Goal: Task Accomplishment & Management: Complete application form

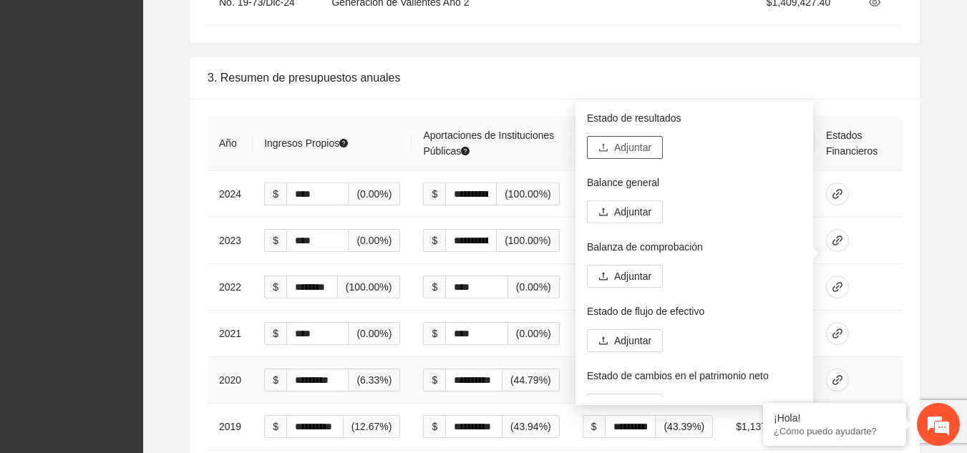
scroll to position [2428, 0]
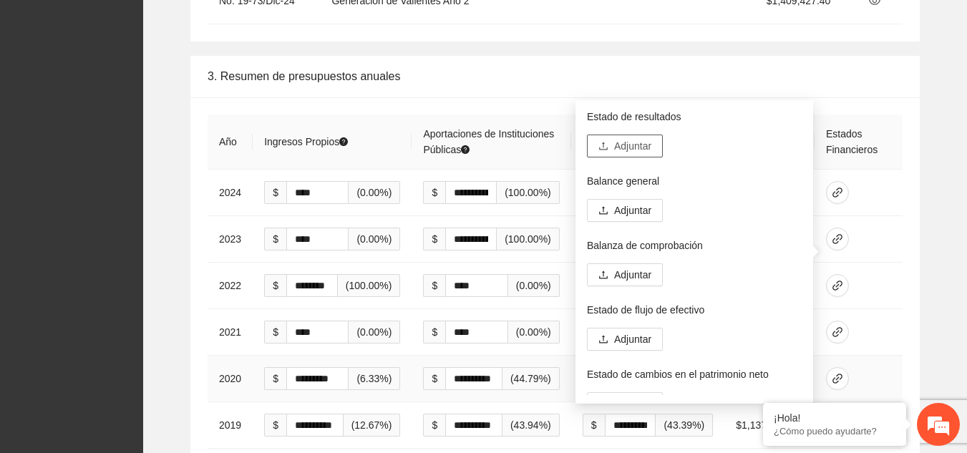
click at [636, 146] on span "Adjuntar" at bounding box center [632, 146] width 37 height 16
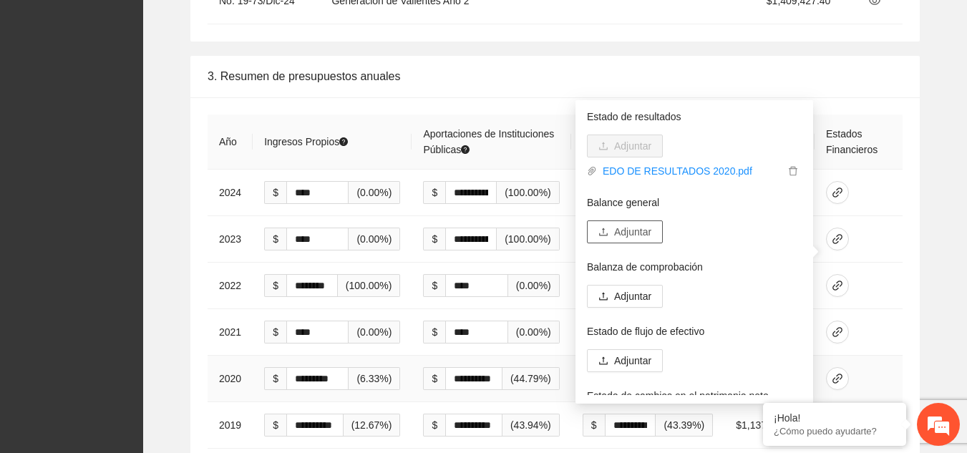
click at [619, 231] on span "Adjuntar" at bounding box center [632, 232] width 37 height 16
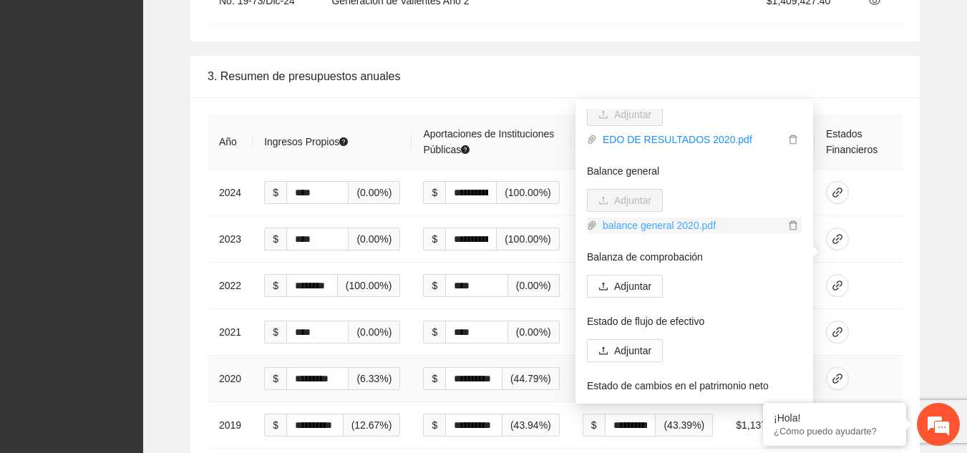
scroll to position [34, 0]
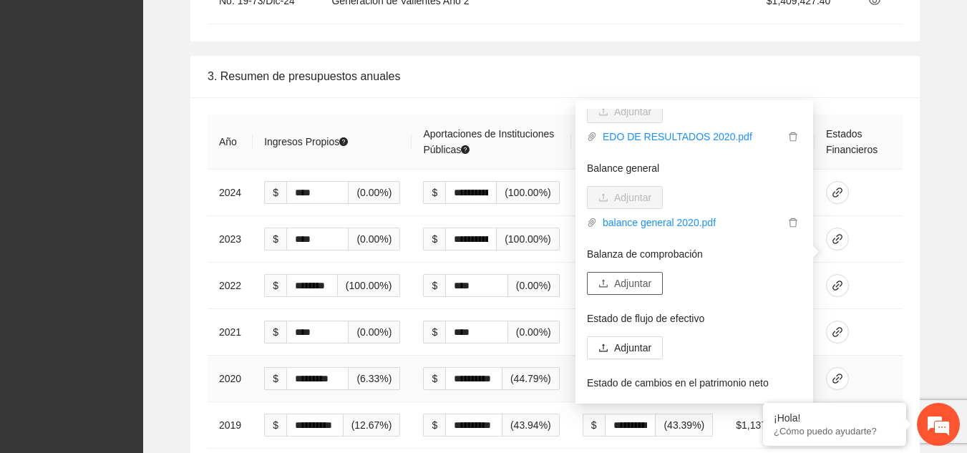
click at [631, 286] on span "Adjuntar" at bounding box center [632, 284] width 37 height 16
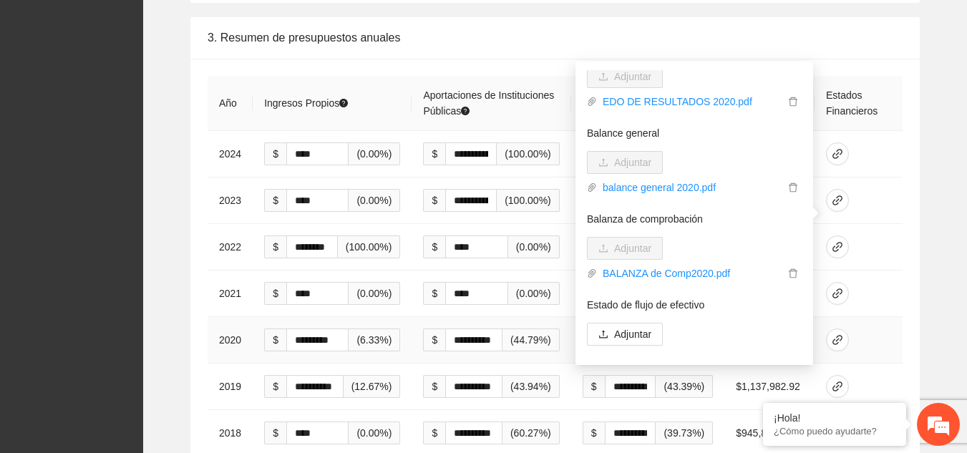
scroll to position [0, 0]
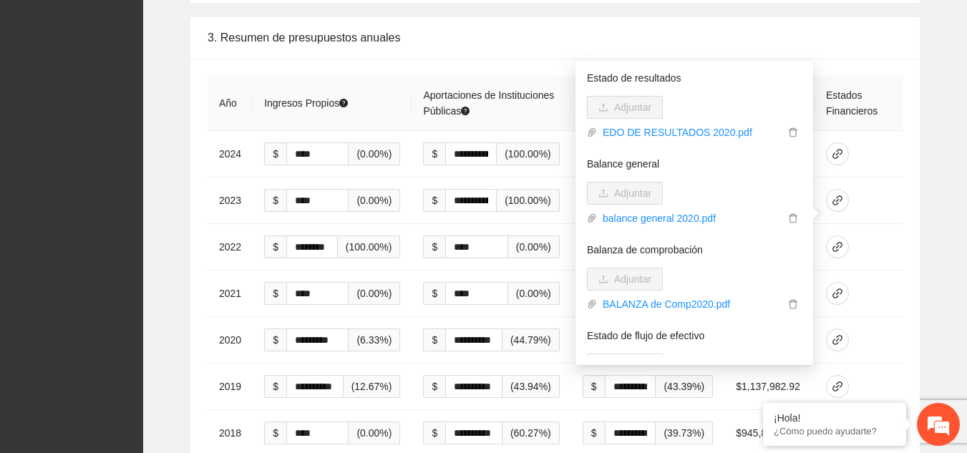
click at [936, 140] on div "**********" at bounding box center [555, 299] width 801 height 565
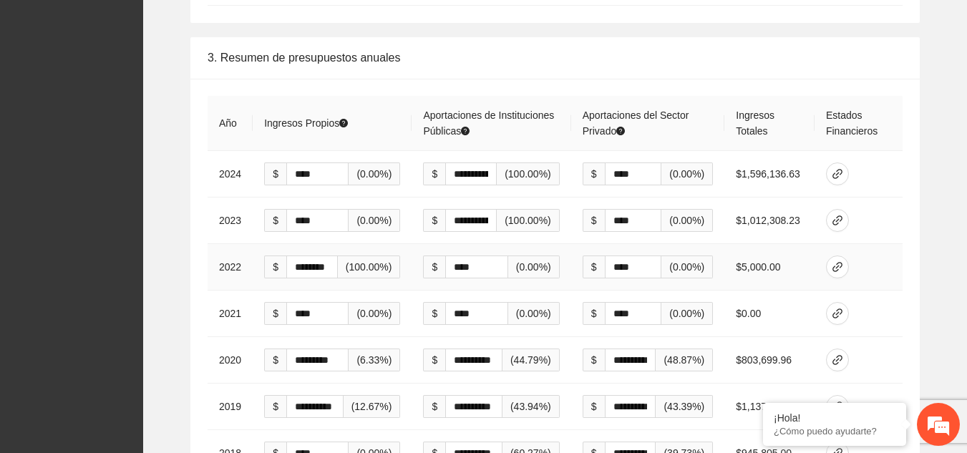
scroll to position [2446, 0]
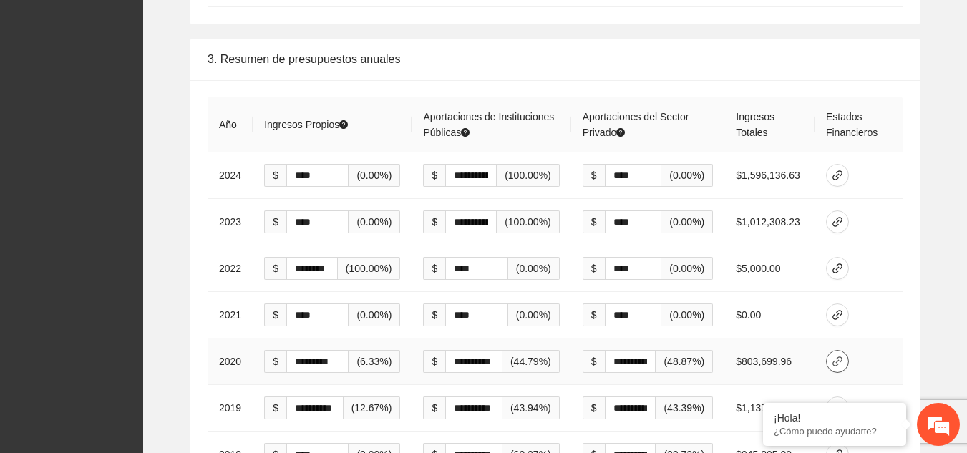
click at [837, 356] on icon "link" at bounding box center [837, 361] width 11 height 11
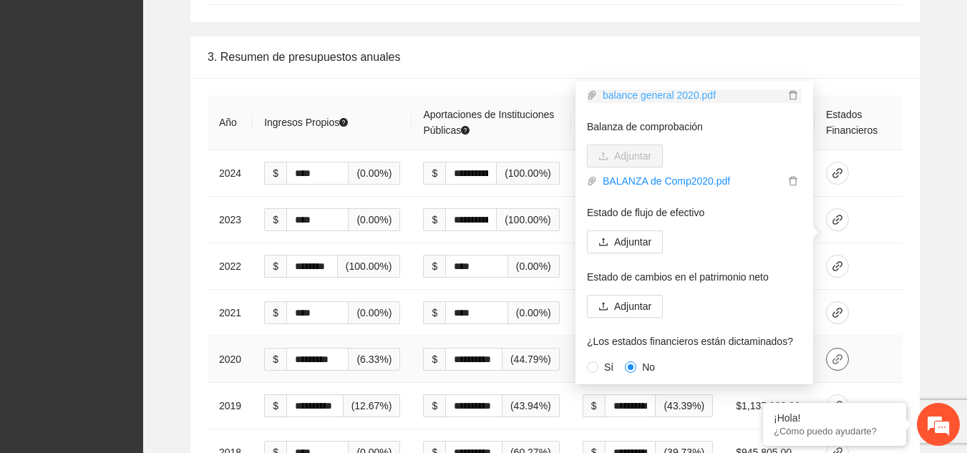
scroll to position [143, 0]
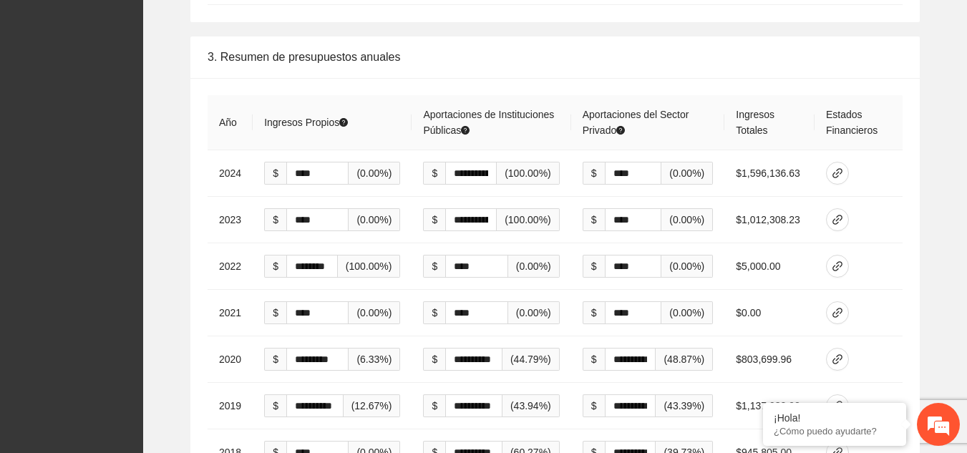
click at [910, 193] on div "**********" at bounding box center [554, 340] width 729 height 524
click at [837, 354] on icon "link" at bounding box center [837, 359] width 10 height 10
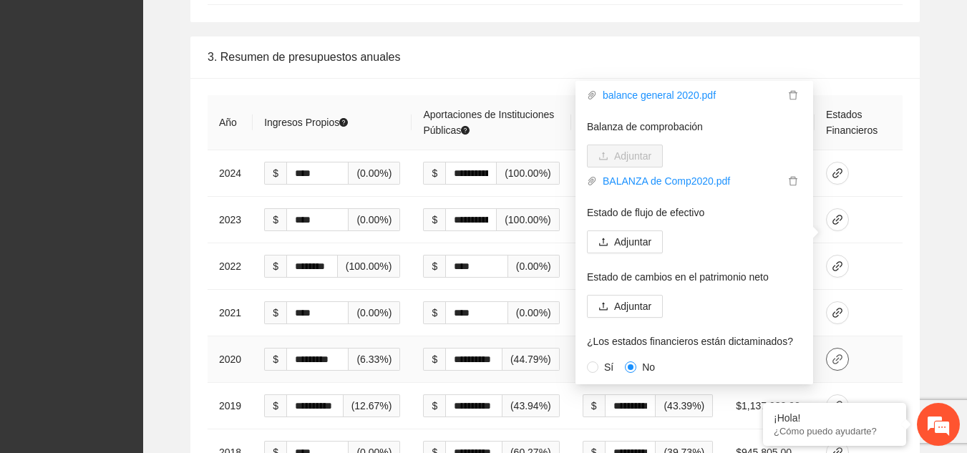
scroll to position [142, 0]
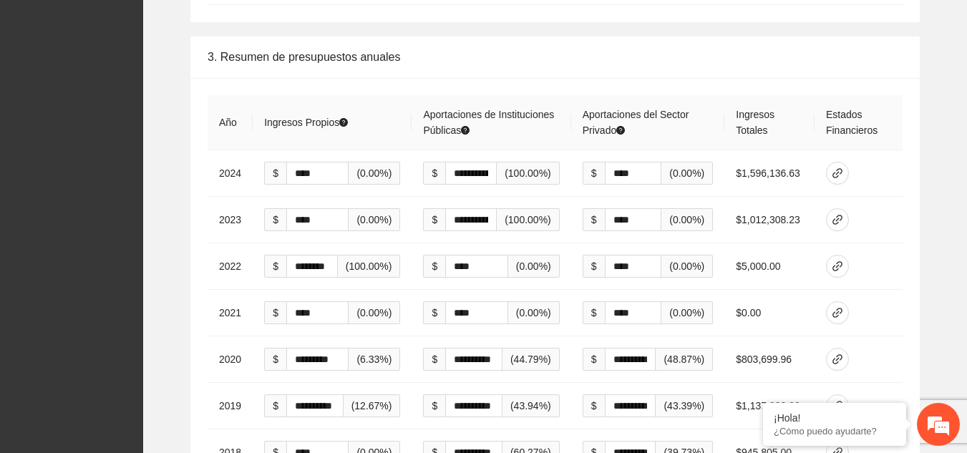
click at [932, 232] on div "**********" at bounding box center [555, 319] width 801 height 565
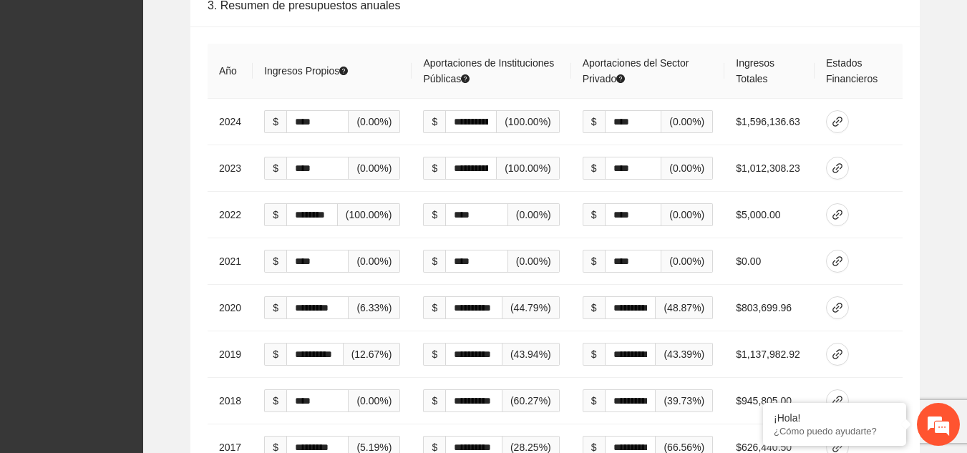
scroll to position [2500, 0]
click at [839, 348] on icon "link" at bounding box center [837, 353] width 11 height 11
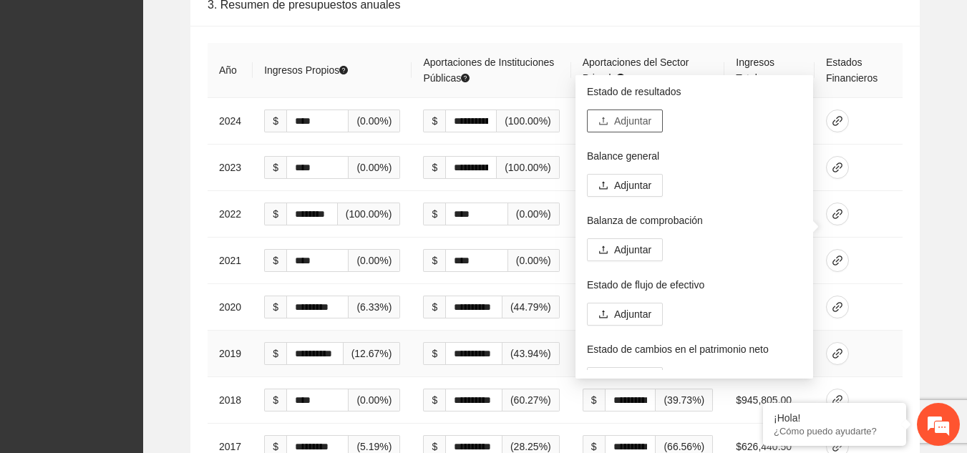
click at [633, 120] on span "Adjuntar" at bounding box center [632, 121] width 37 height 16
click at [633, 122] on span "Adjuntar" at bounding box center [632, 121] width 37 height 16
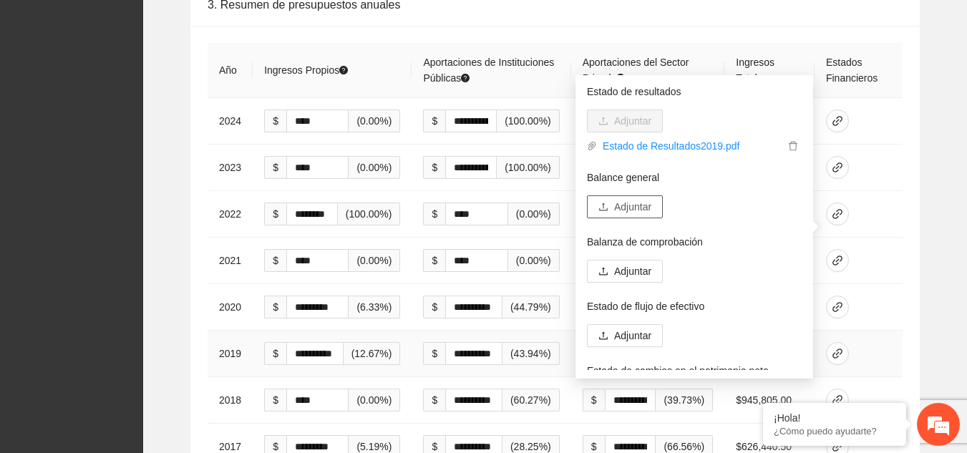
click at [628, 206] on span "Adjuntar" at bounding box center [632, 207] width 37 height 16
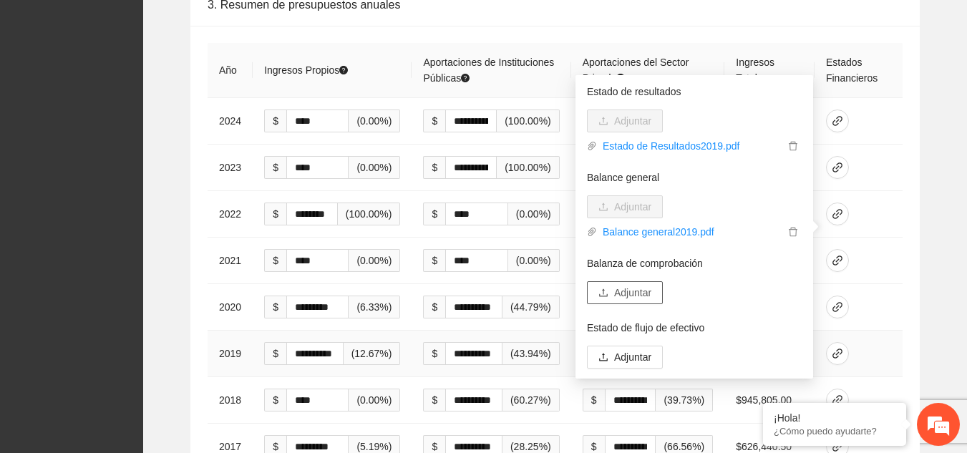
click at [631, 293] on span "Adjuntar" at bounding box center [632, 293] width 37 height 16
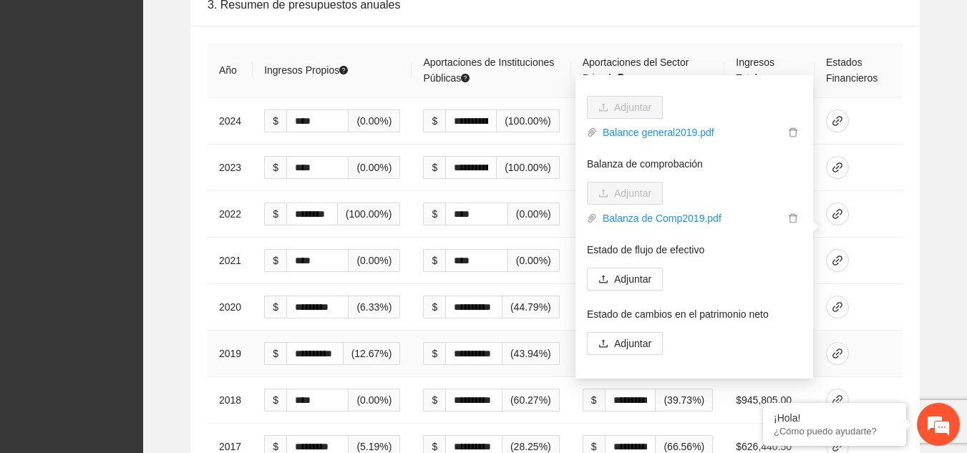
scroll to position [100, 0]
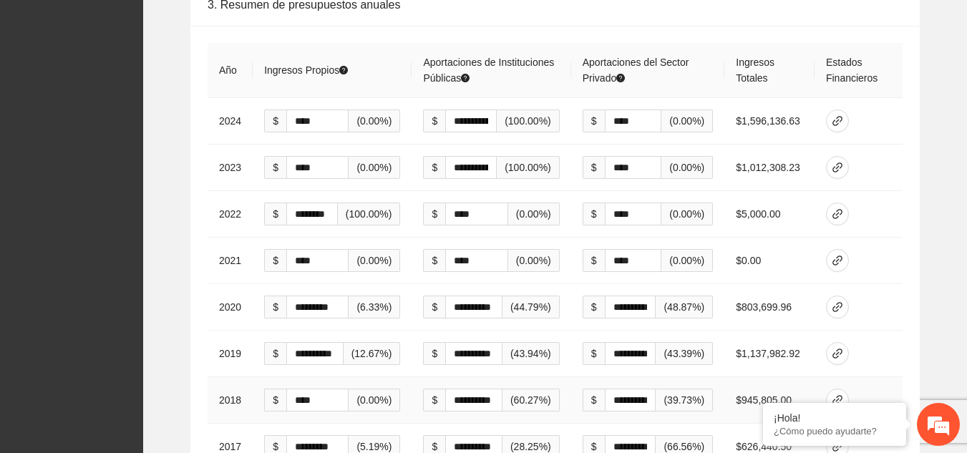
click at [895, 377] on td at bounding box center [858, 400] width 88 height 47
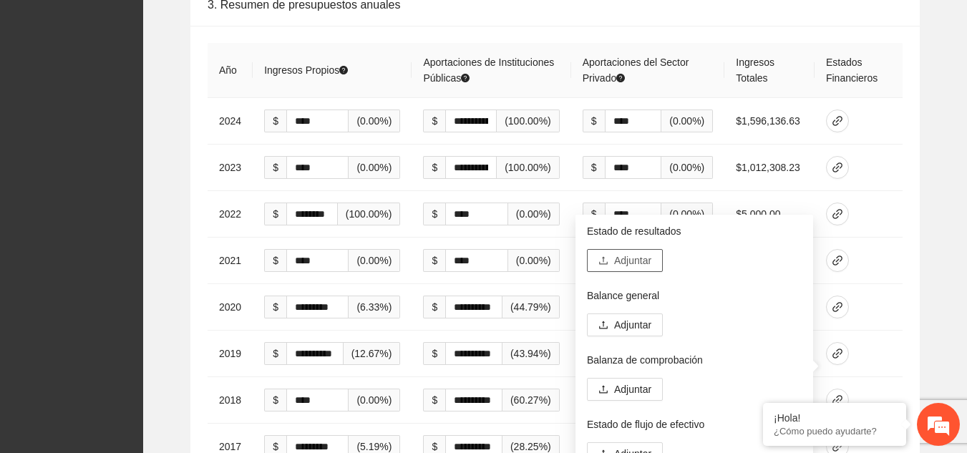
click at [642, 258] on span "Adjuntar" at bounding box center [632, 261] width 37 height 16
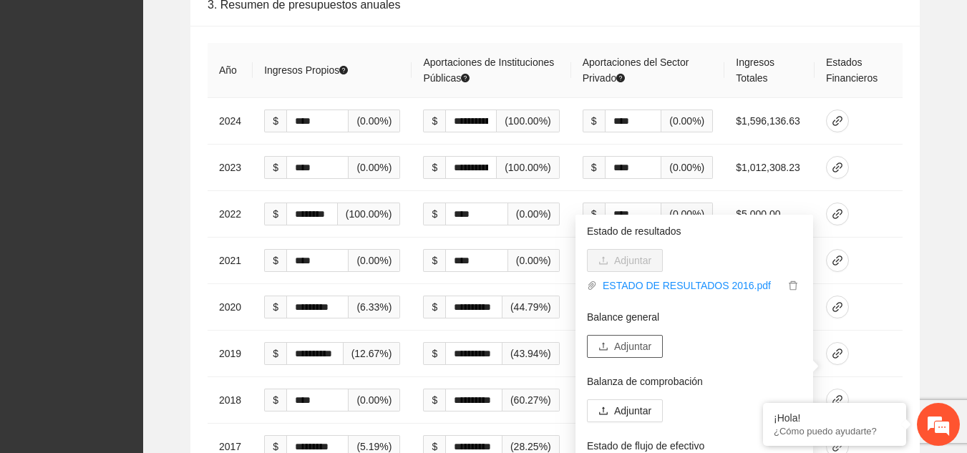
click at [631, 347] on span "Adjuntar" at bounding box center [632, 347] width 37 height 16
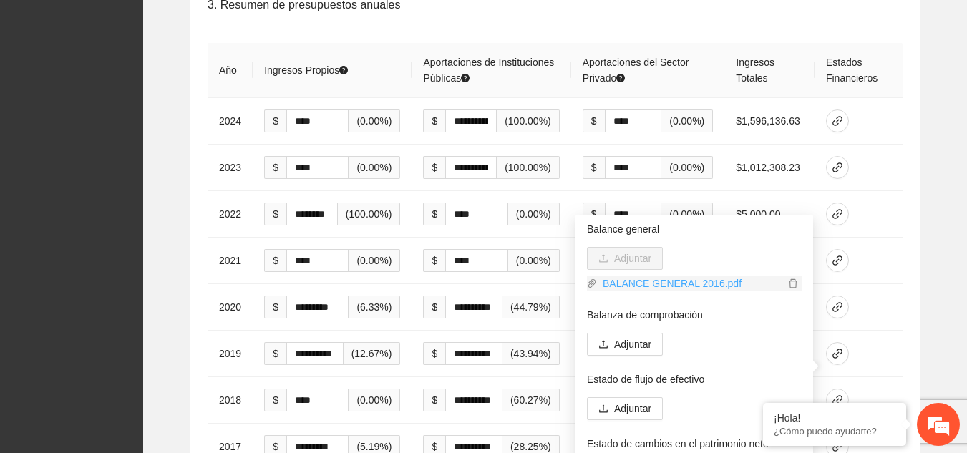
scroll to position [89, 0]
click at [640, 344] on span "Adjuntar" at bounding box center [632, 344] width 37 height 16
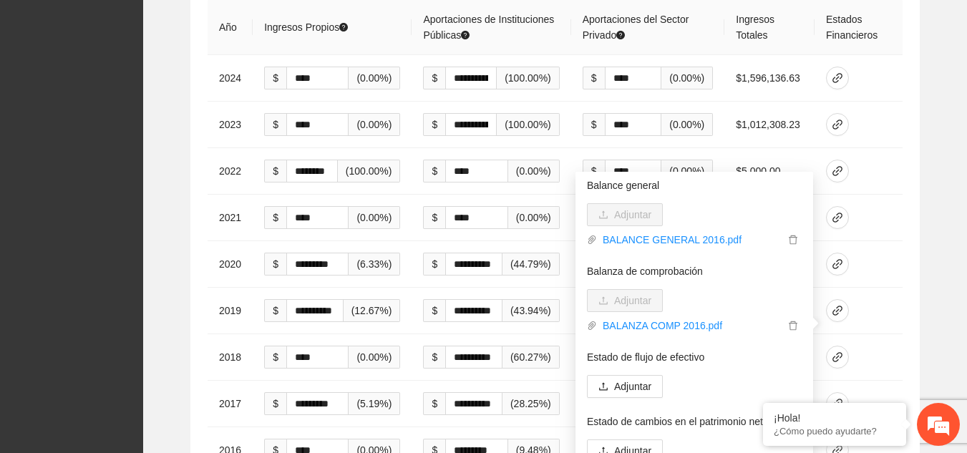
scroll to position [2548, 0]
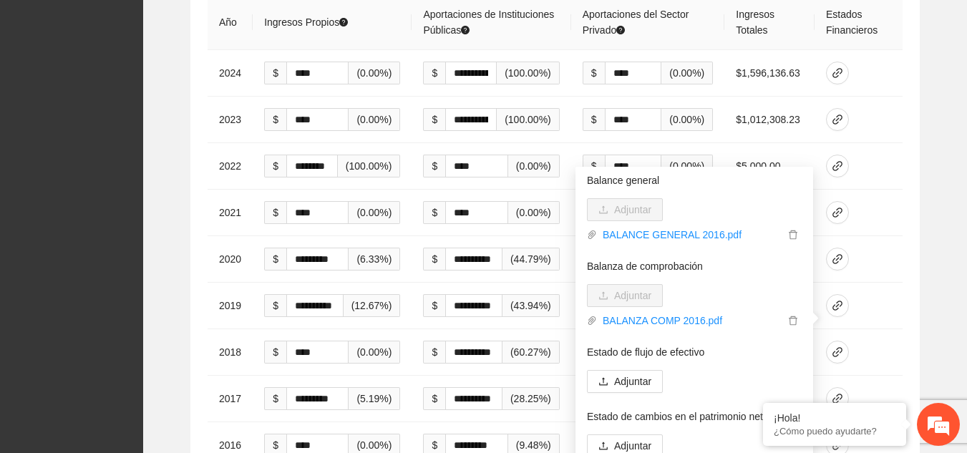
click at [919, 211] on div "**********" at bounding box center [554, 240] width 729 height 524
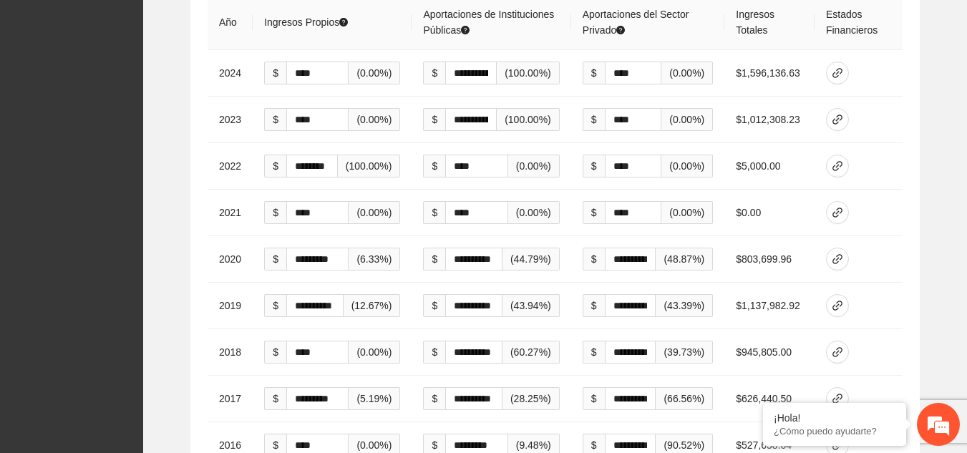
click at [919, 211] on div "**********" at bounding box center [554, 240] width 729 height 524
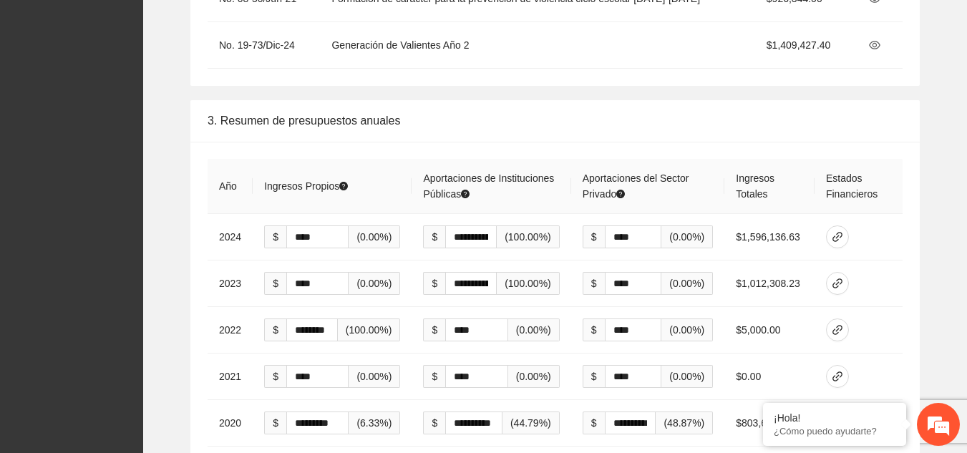
scroll to position [2383, 0]
click at [837, 232] on icon "link" at bounding box center [837, 237] width 11 height 11
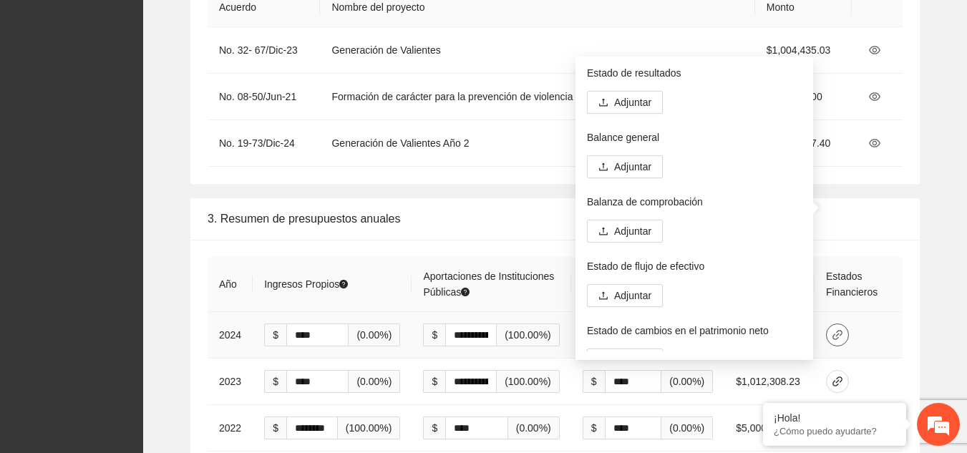
scroll to position [2284, 0]
click at [641, 103] on span "Adjuntar" at bounding box center [632, 104] width 37 height 16
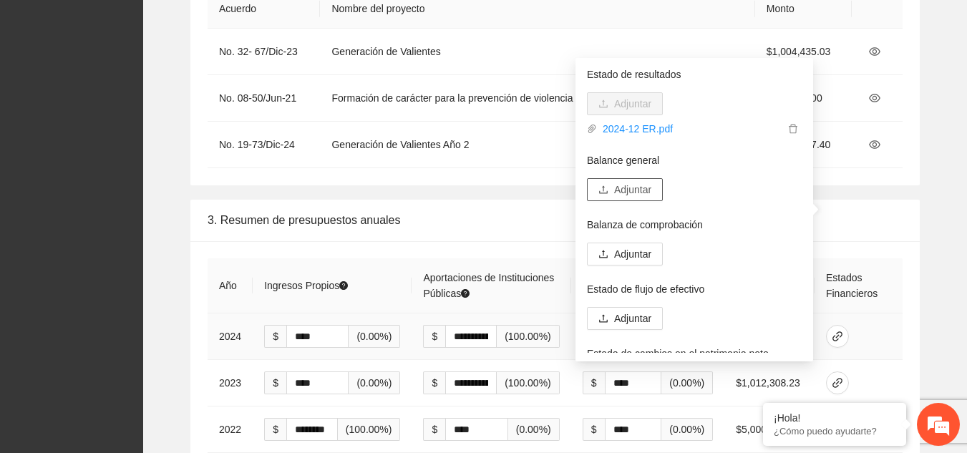
click at [634, 192] on span "Adjuntar" at bounding box center [632, 190] width 37 height 16
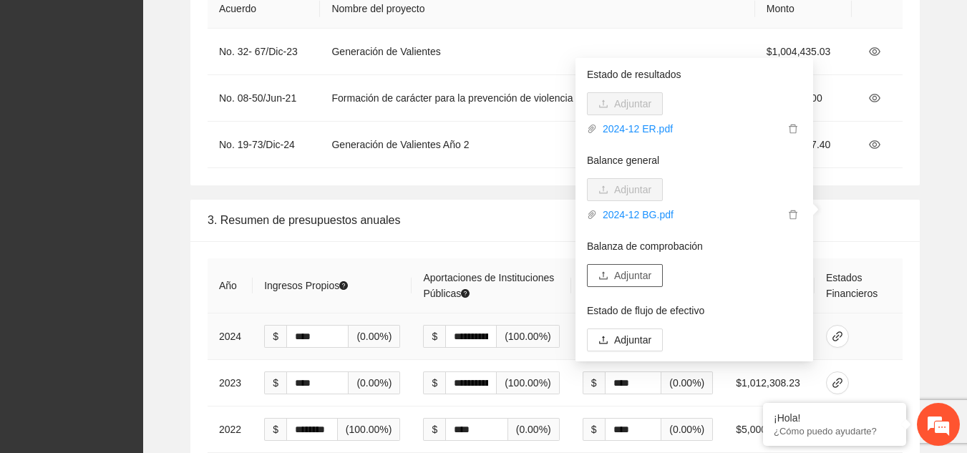
click at [639, 273] on span "Adjuntar" at bounding box center [632, 276] width 37 height 16
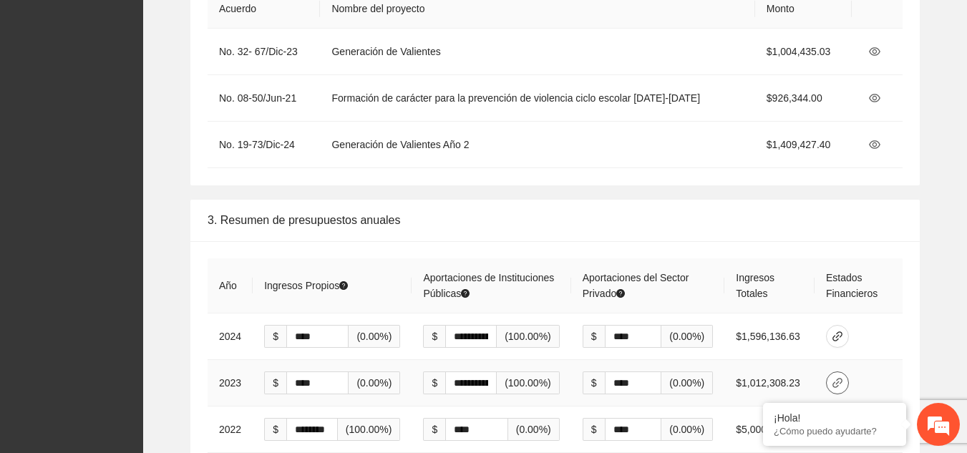
click at [840, 377] on icon "link" at bounding box center [837, 382] width 11 height 11
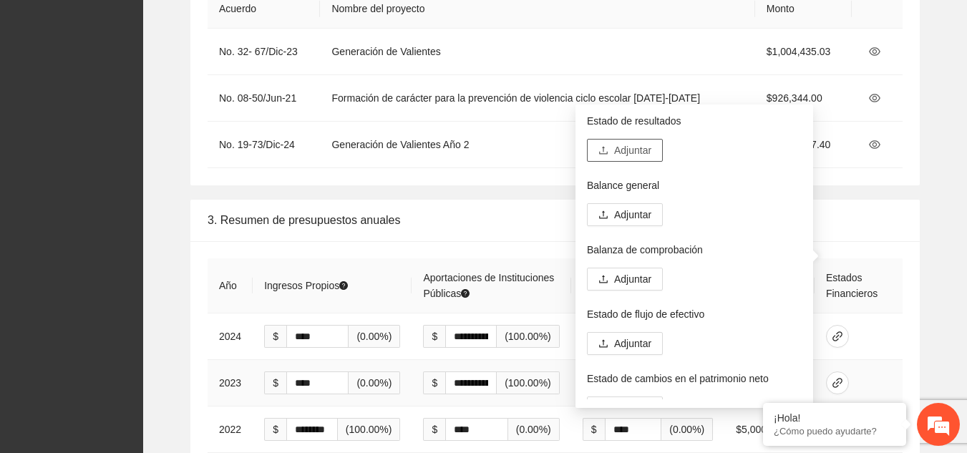
click at [631, 147] on span "Adjuntar" at bounding box center [632, 150] width 37 height 16
click at [837, 424] on icon "link" at bounding box center [837, 429] width 11 height 11
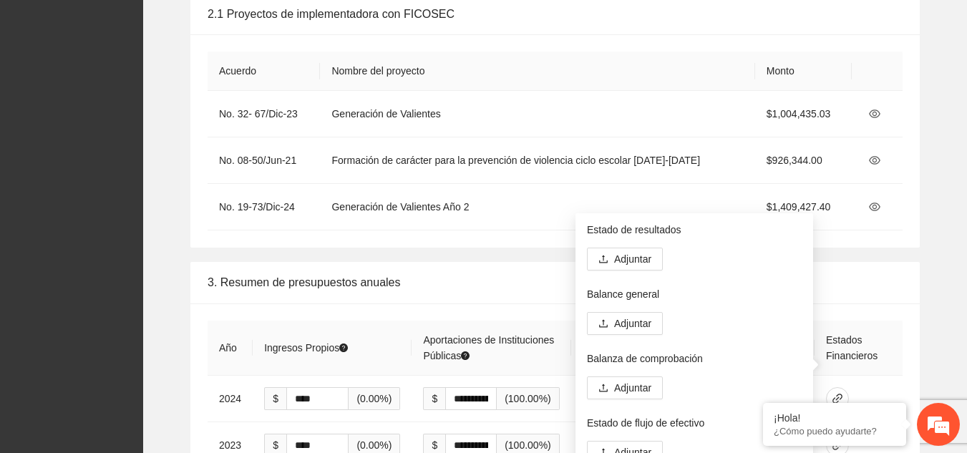
scroll to position [2232, 0]
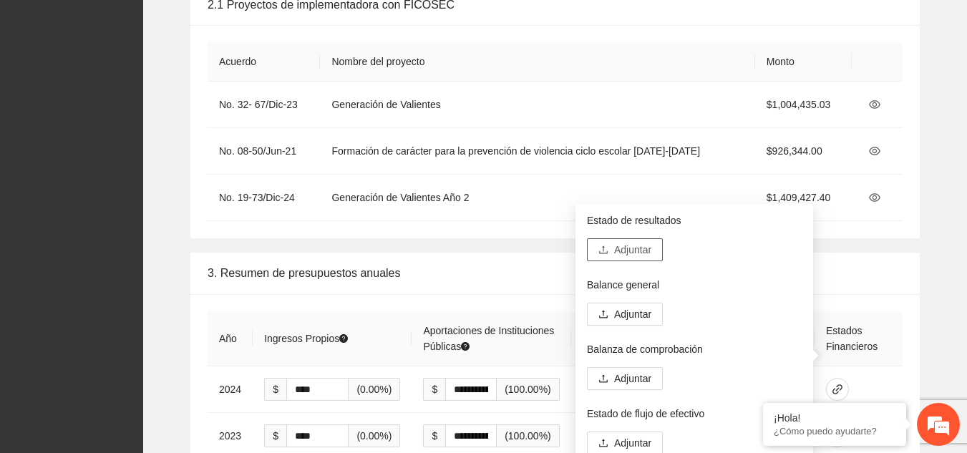
click at [638, 247] on span "Adjuntar" at bounding box center [632, 250] width 37 height 16
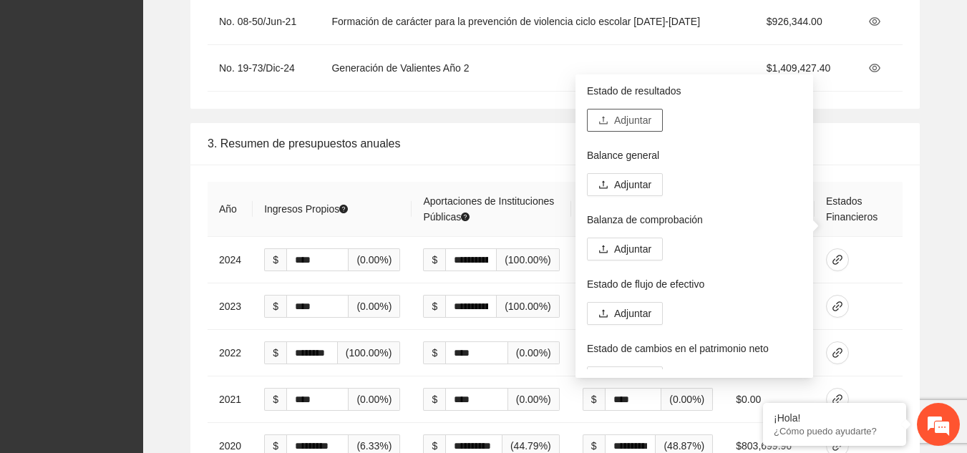
scroll to position [2363, 0]
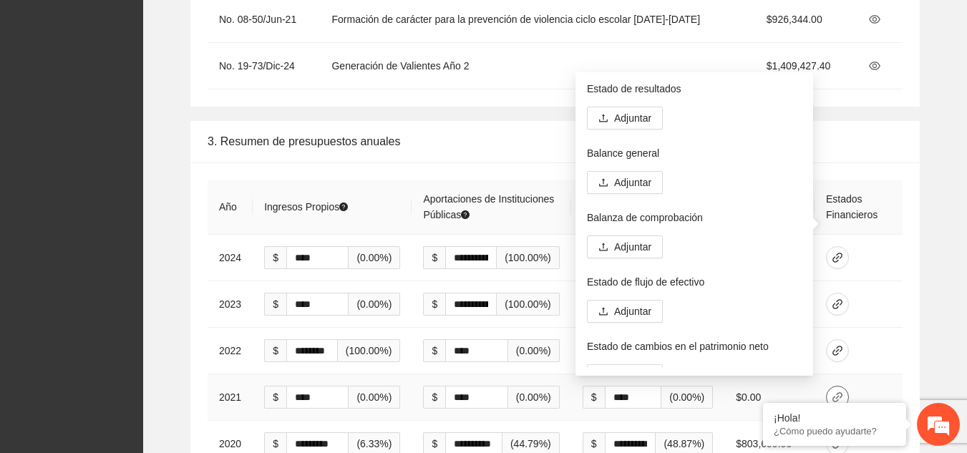
click at [836, 391] on icon "link" at bounding box center [837, 396] width 11 height 11
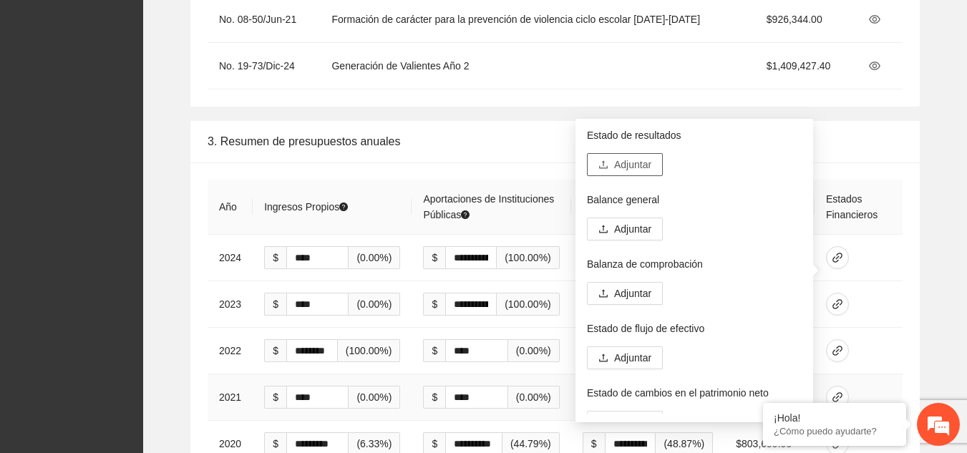
click at [636, 165] on span "Adjuntar" at bounding box center [632, 165] width 37 height 16
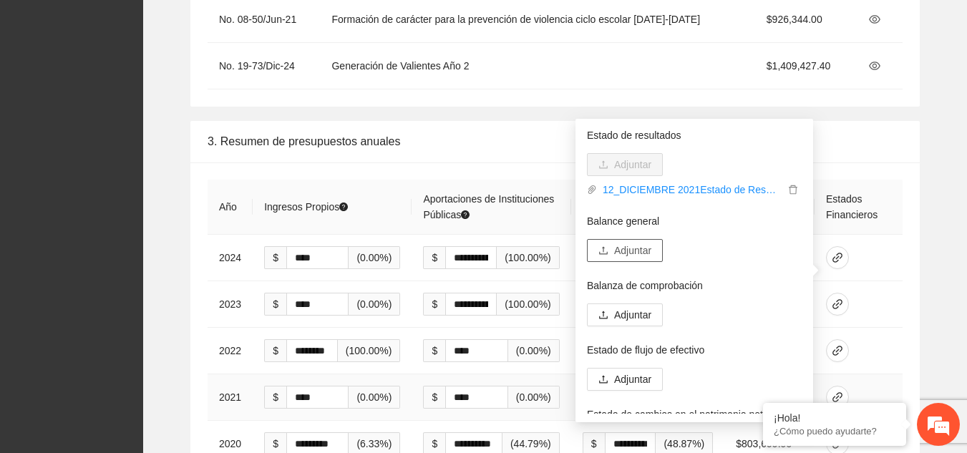
click at [641, 248] on span "Adjuntar" at bounding box center [632, 251] width 37 height 16
click at [627, 249] on span "Adjuntar" at bounding box center [632, 251] width 37 height 16
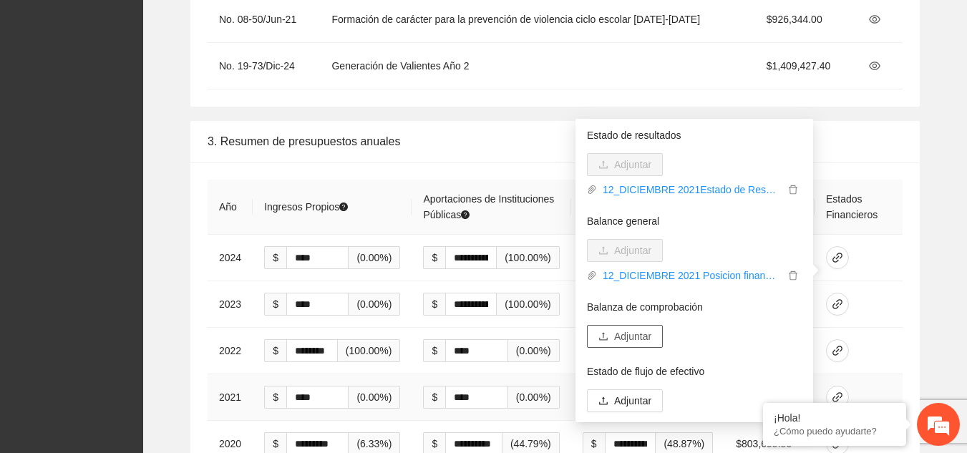
click at [637, 336] on span "Adjuntar" at bounding box center [632, 337] width 37 height 16
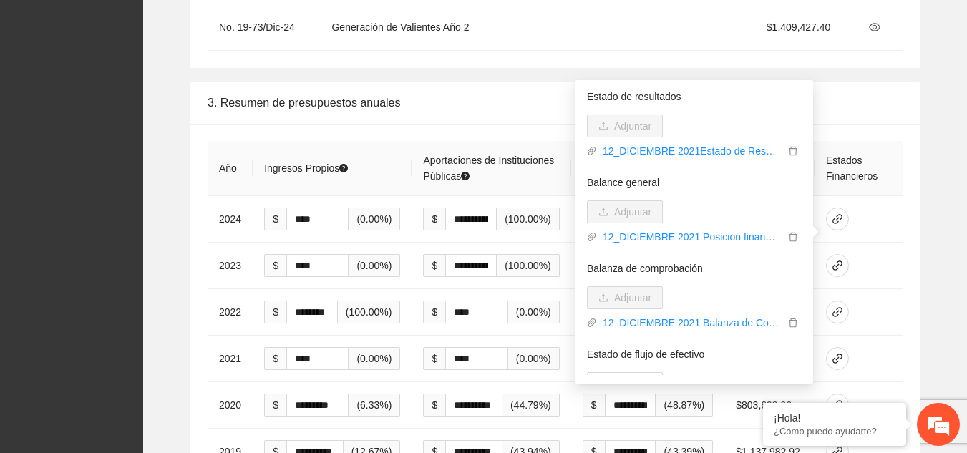
scroll to position [2407, 0]
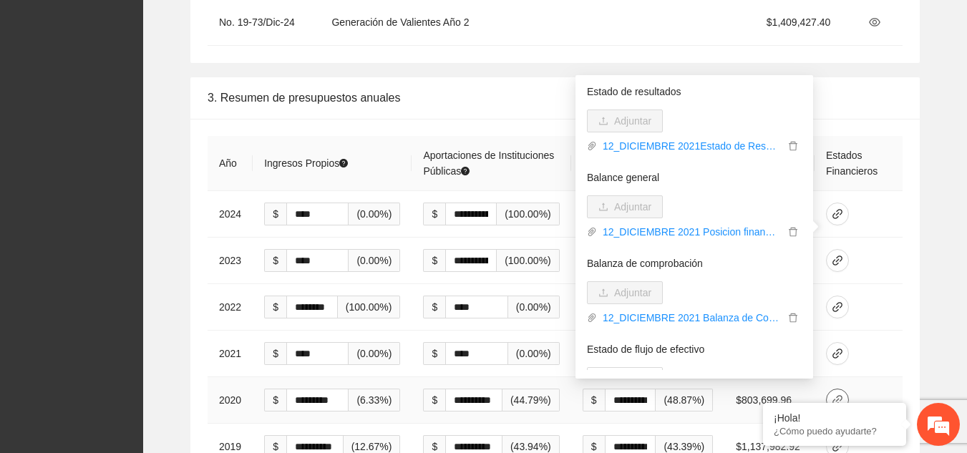
click at [839, 395] on icon "link" at bounding box center [837, 400] width 10 height 10
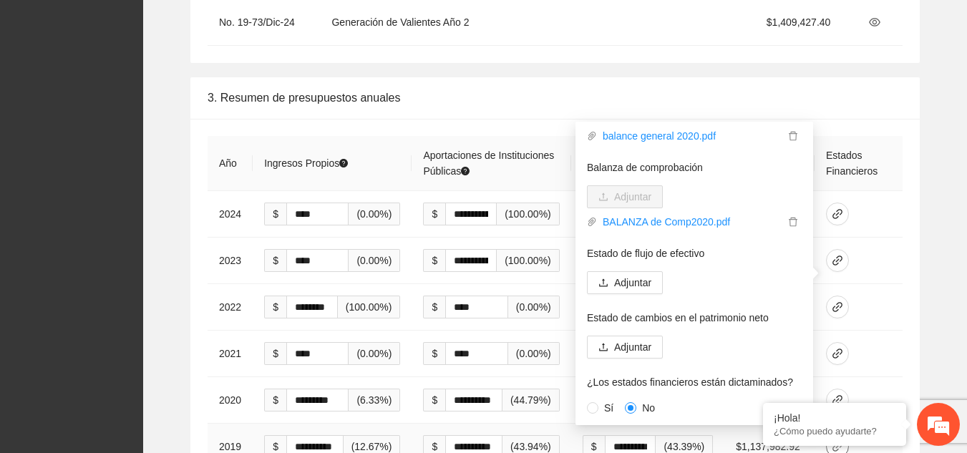
click at [837, 442] on icon "link" at bounding box center [837, 447] width 10 height 10
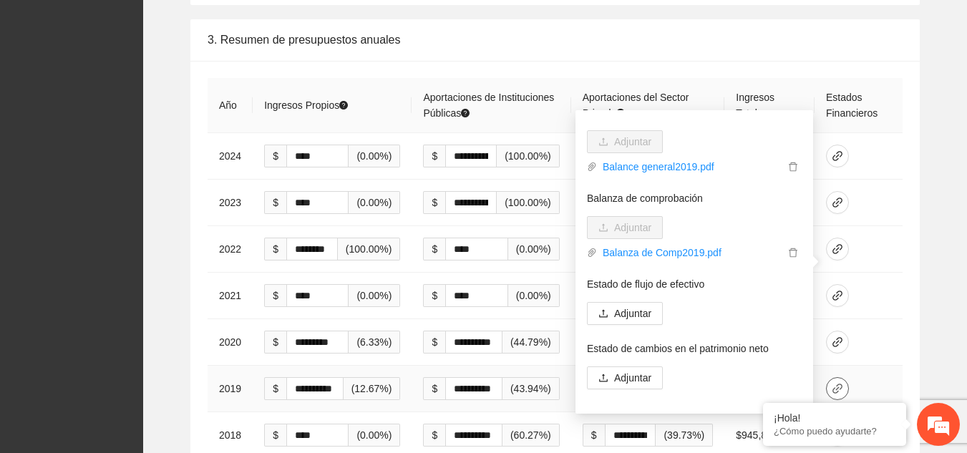
scroll to position [2469, 0]
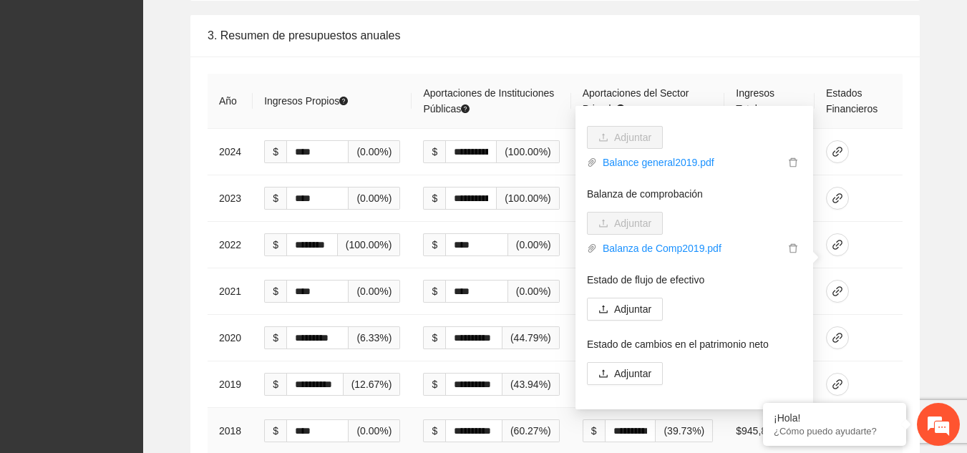
click at [837, 425] on icon "link" at bounding box center [837, 430] width 11 height 11
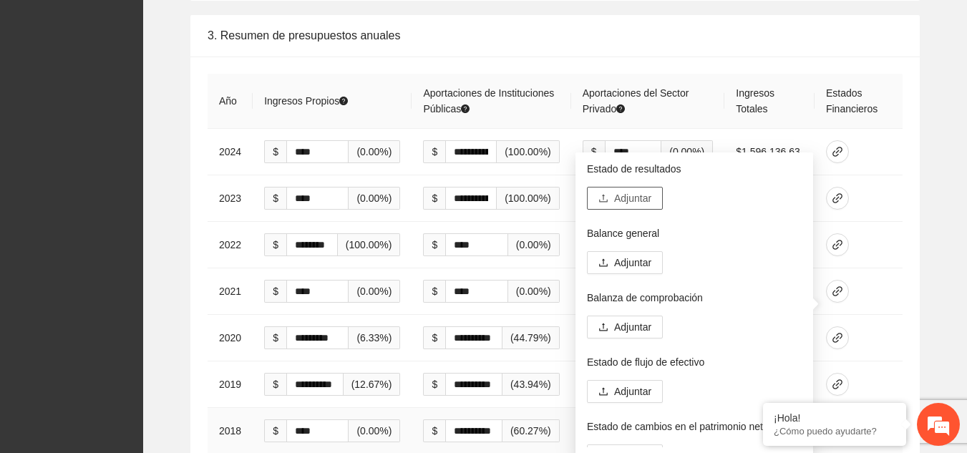
click at [632, 199] on span "Adjuntar" at bounding box center [632, 198] width 37 height 16
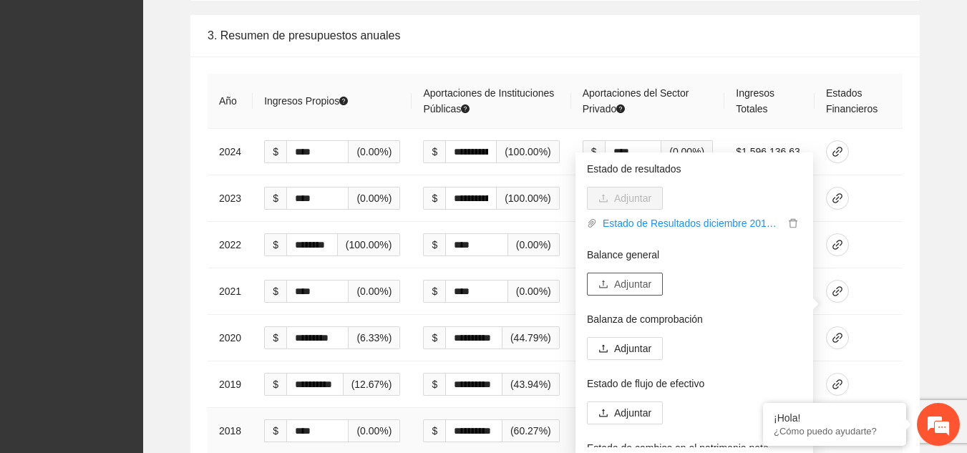
click at [638, 285] on span "Adjuntar" at bounding box center [632, 284] width 37 height 16
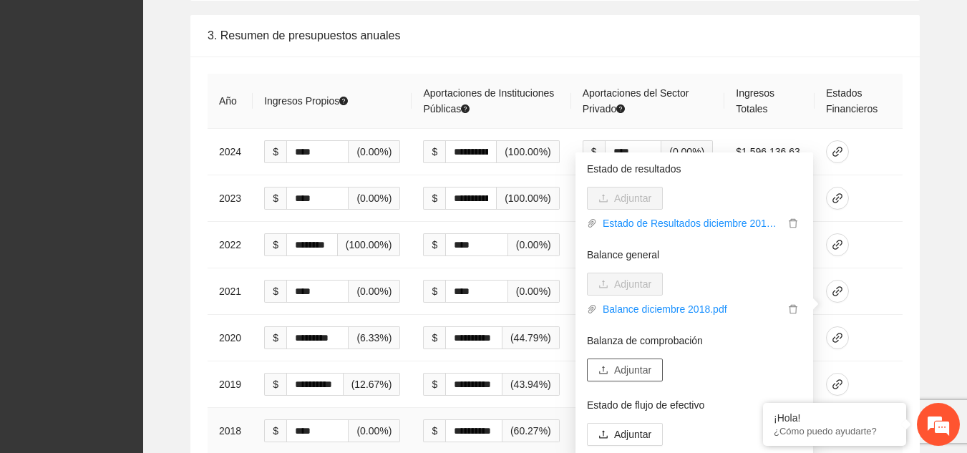
click at [634, 367] on span "Adjuntar" at bounding box center [632, 370] width 37 height 16
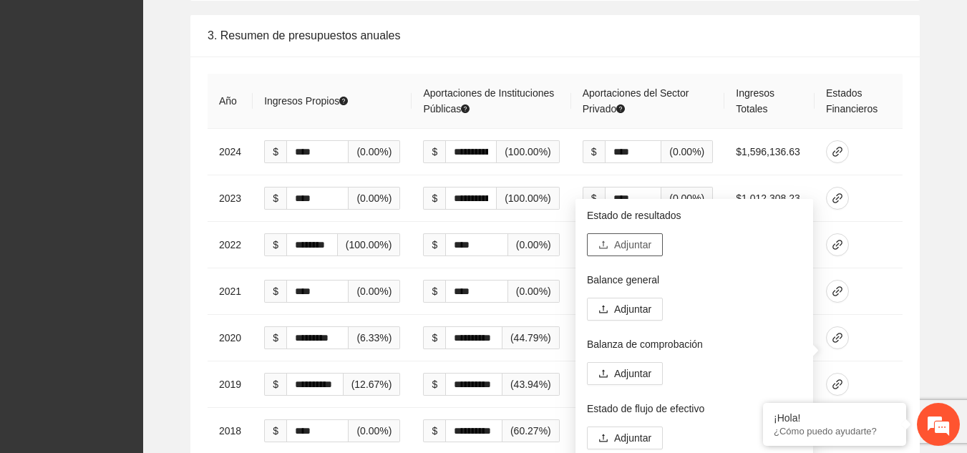
click at [645, 245] on span "Adjuntar" at bounding box center [632, 245] width 37 height 16
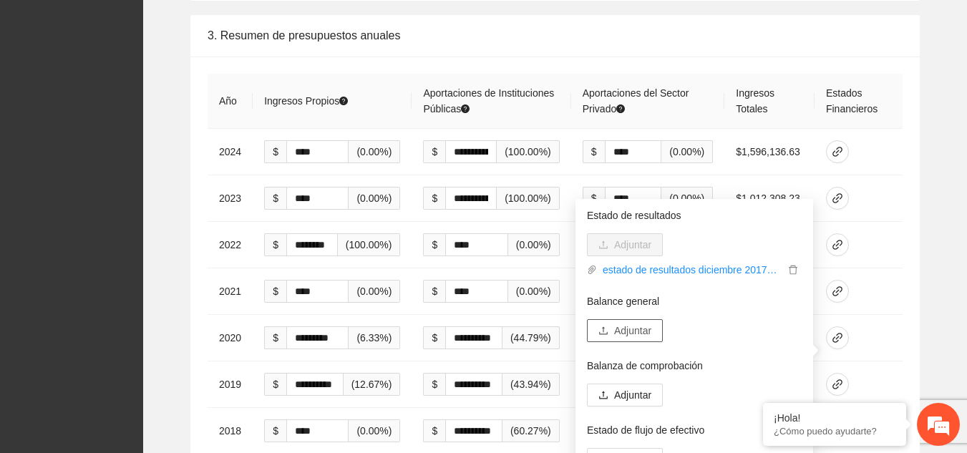
click at [645, 331] on span "Adjuntar" at bounding box center [632, 331] width 37 height 16
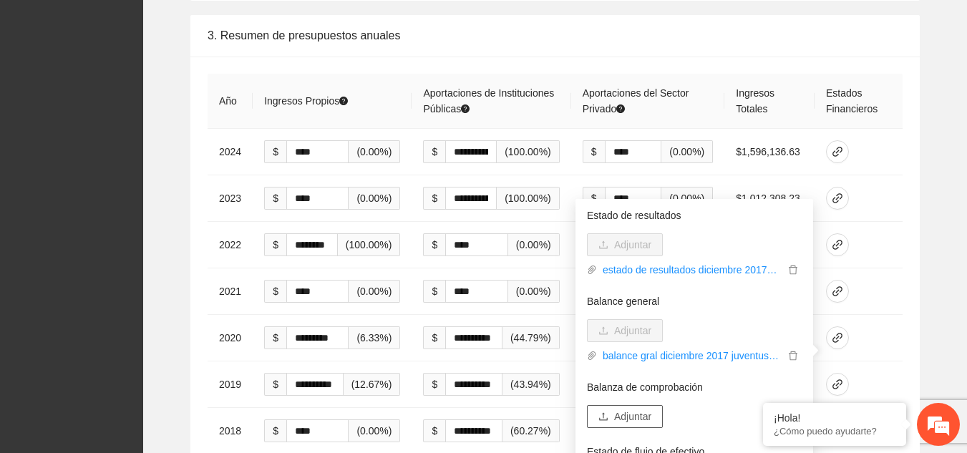
click at [639, 415] on span "Adjuntar" at bounding box center [632, 417] width 37 height 16
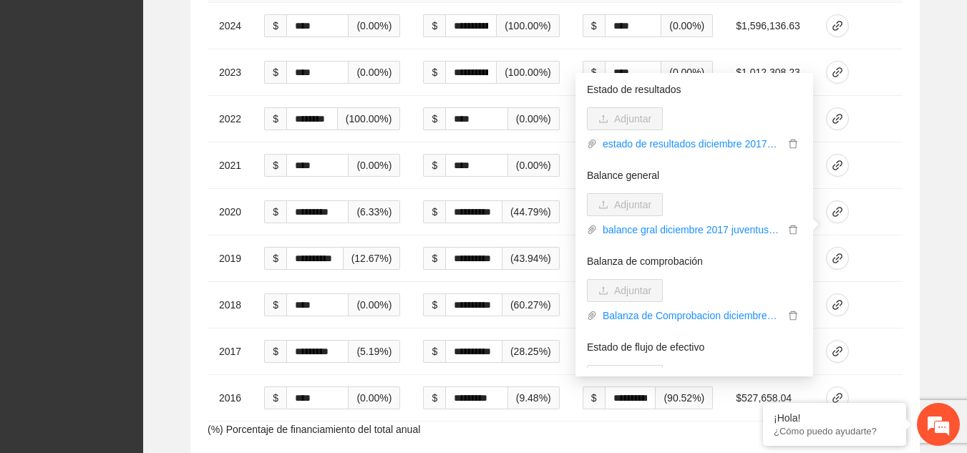
scroll to position [2596, 0]
click at [840, 392] on icon "link" at bounding box center [837, 397] width 10 height 10
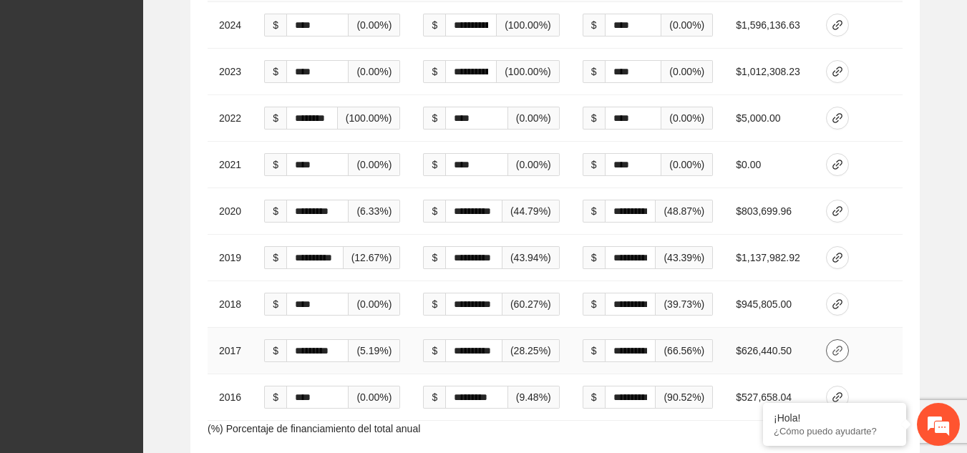
click at [837, 346] on icon "link" at bounding box center [837, 351] width 10 height 10
click at [839, 298] on icon "link" at bounding box center [837, 303] width 11 height 11
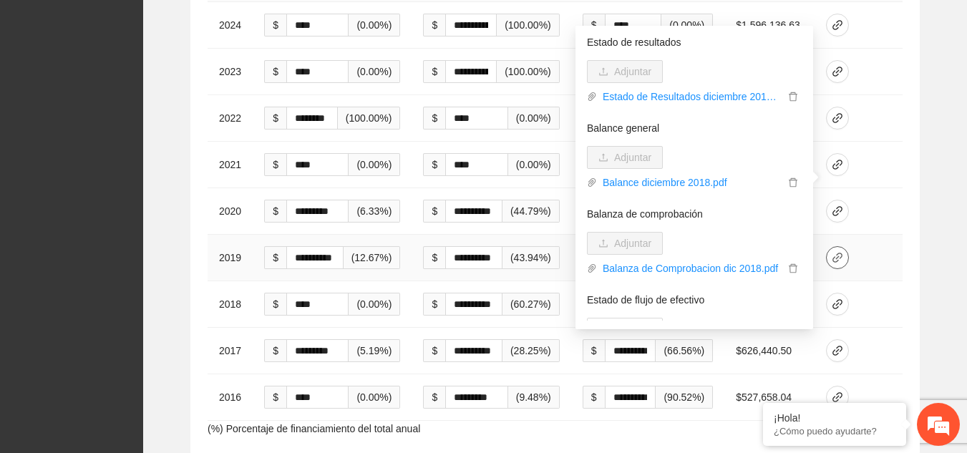
click at [838, 252] on icon "link" at bounding box center [837, 257] width 11 height 11
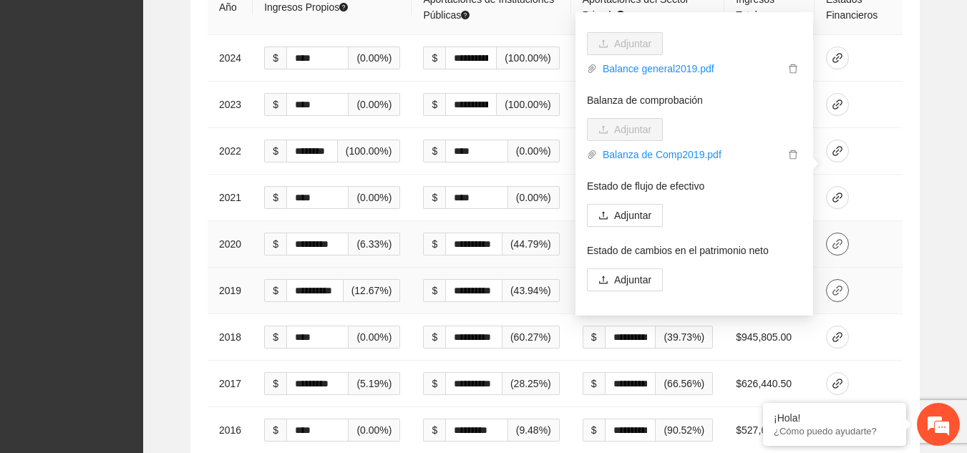
scroll to position [2562, 0]
click at [838, 239] on icon "link" at bounding box center [837, 244] width 11 height 11
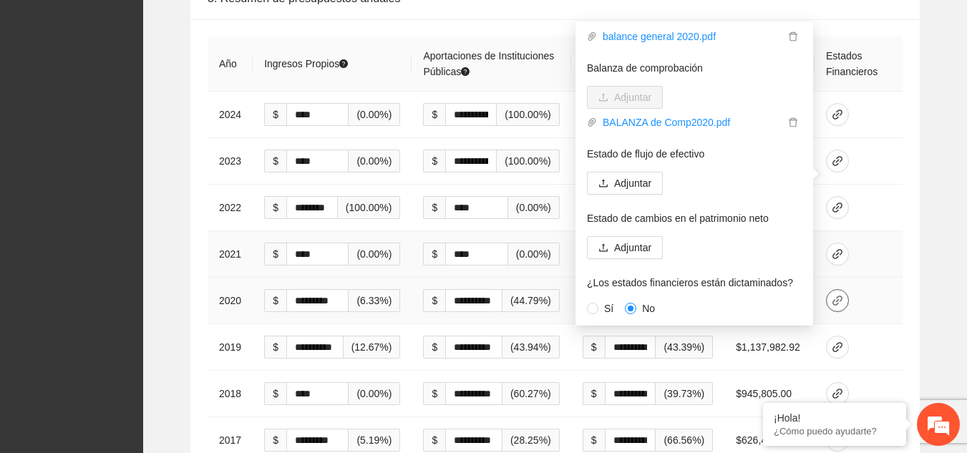
scroll to position [2506, 0]
click at [838, 249] on icon "link" at bounding box center [837, 254] width 11 height 11
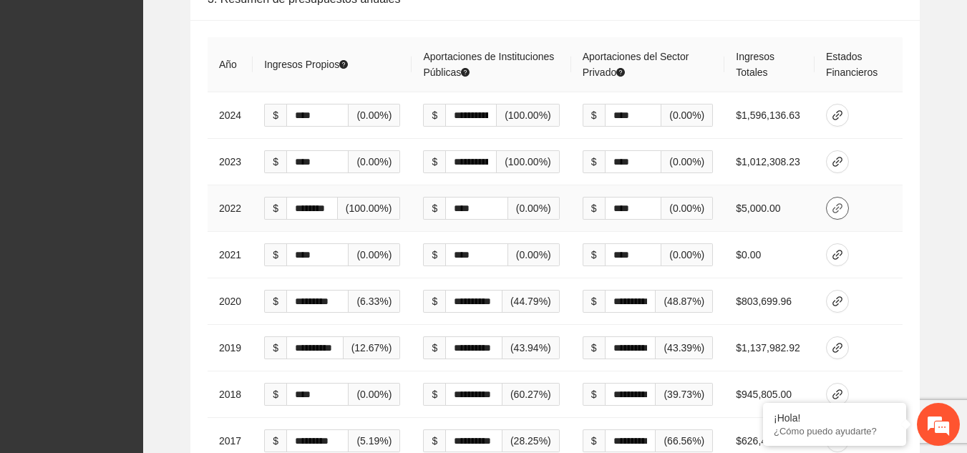
click at [840, 203] on icon "link" at bounding box center [837, 208] width 10 height 10
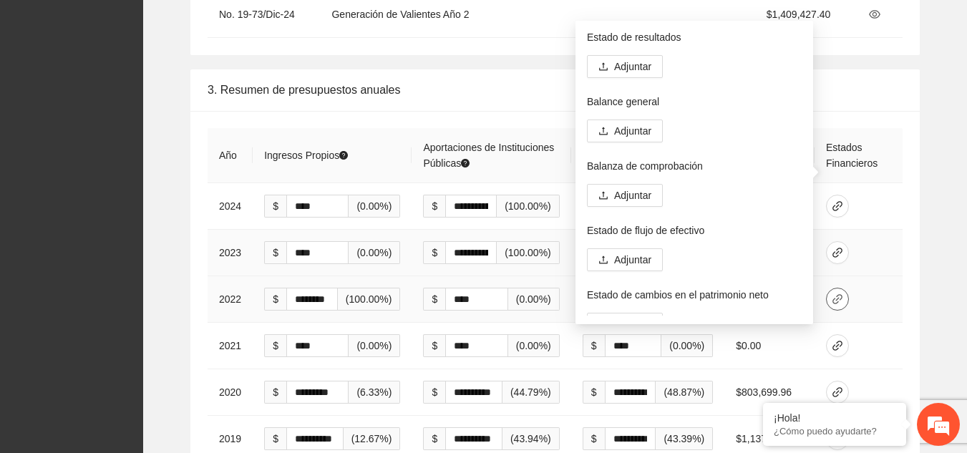
scroll to position [2410, 0]
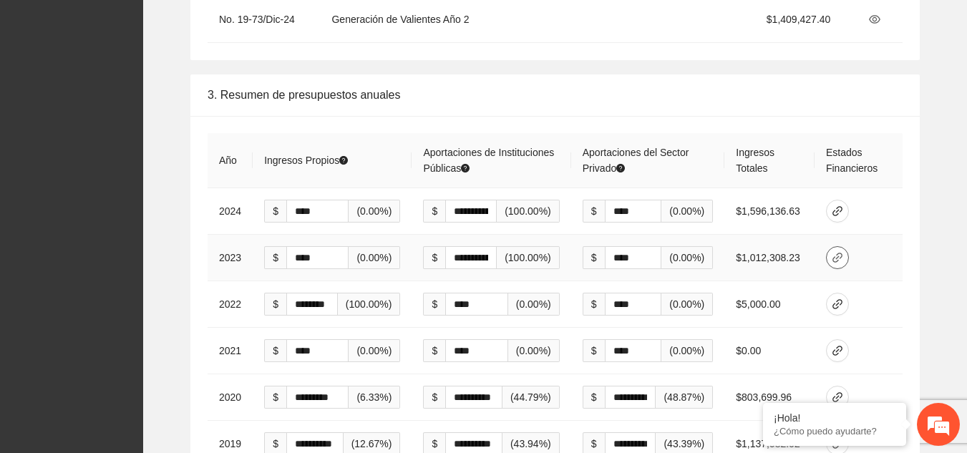
click at [842, 253] on icon "link" at bounding box center [837, 258] width 10 height 10
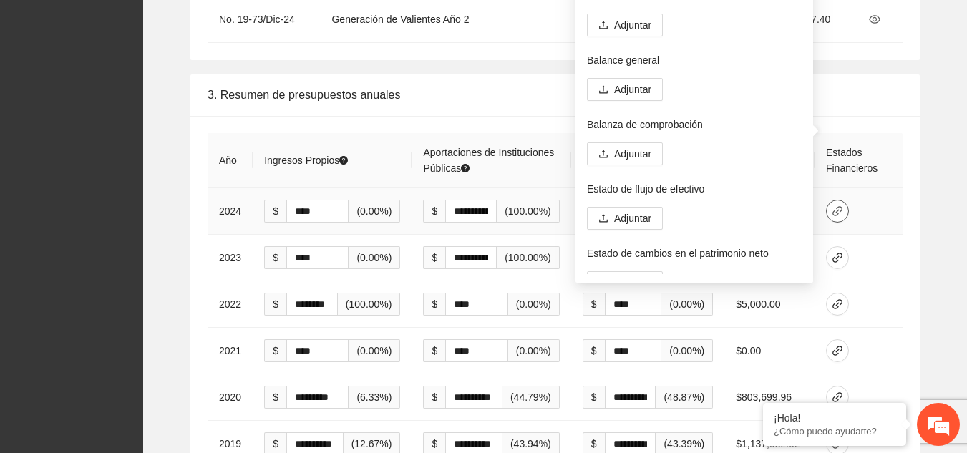
click at [838, 205] on icon "link" at bounding box center [837, 210] width 11 height 11
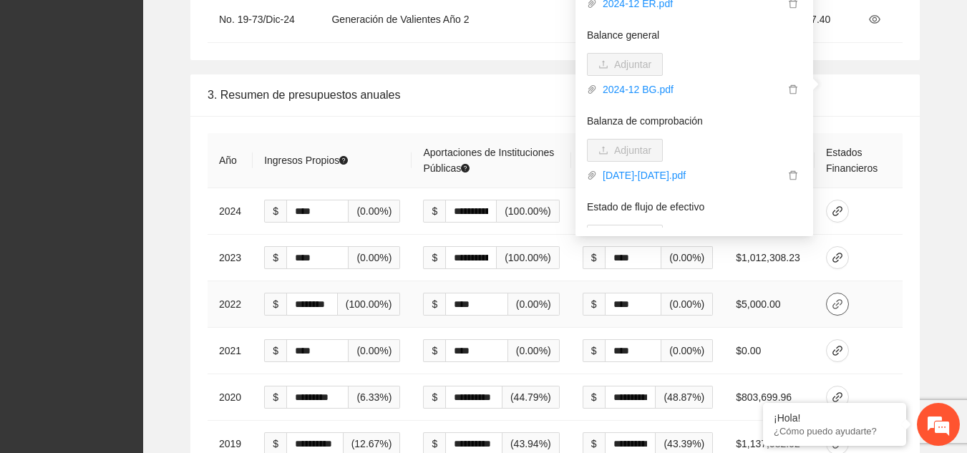
click at [837, 298] on icon "link" at bounding box center [837, 303] width 11 height 11
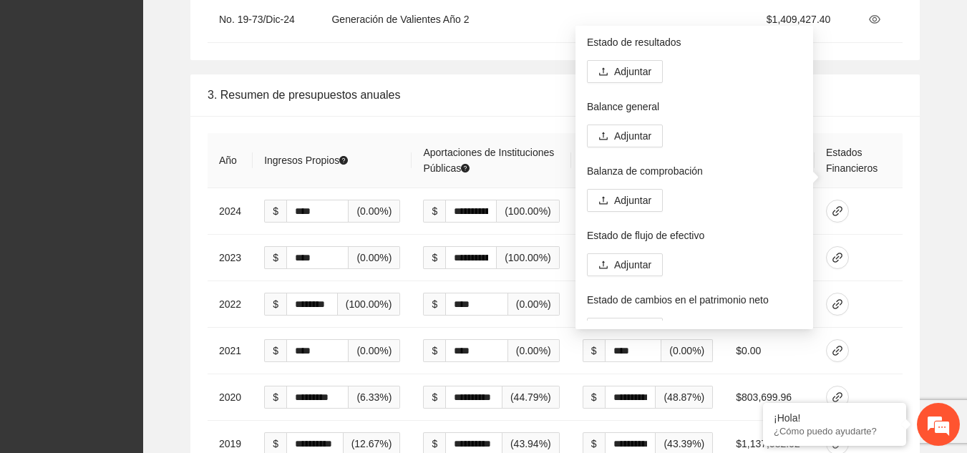
click at [921, 162] on div "**********" at bounding box center [555, 356] width 801 height 565
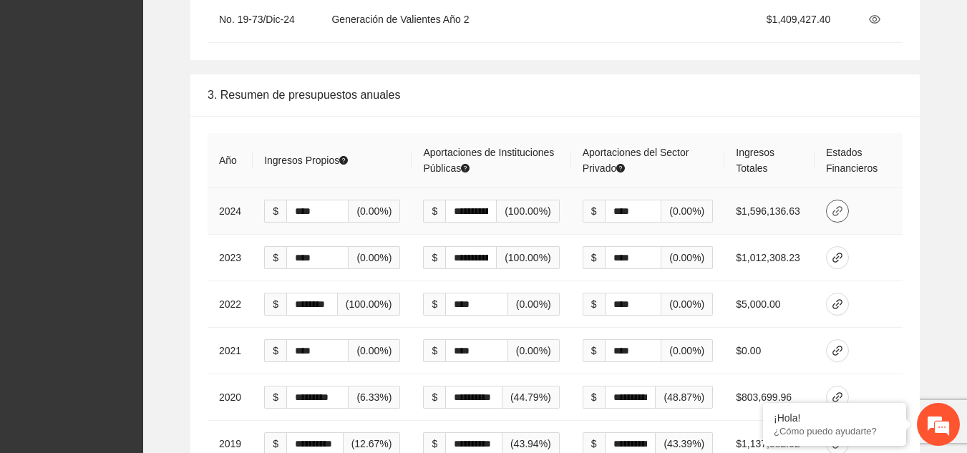
click at [837, 205] on icon "link" at bounding box center [837, 210] width 11 height 11
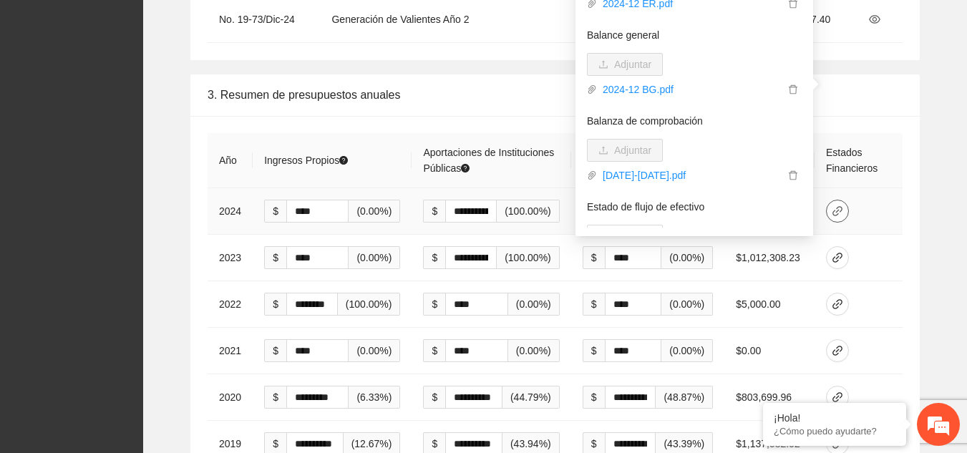
scroll to position [142, 0]
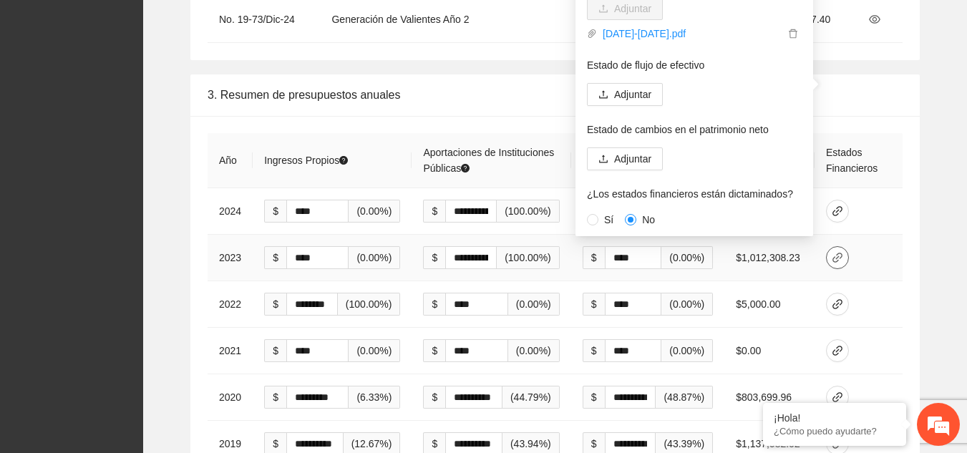
click at [840, 252] on icon "link" at bounding box center [837, 257] width 11 height 11
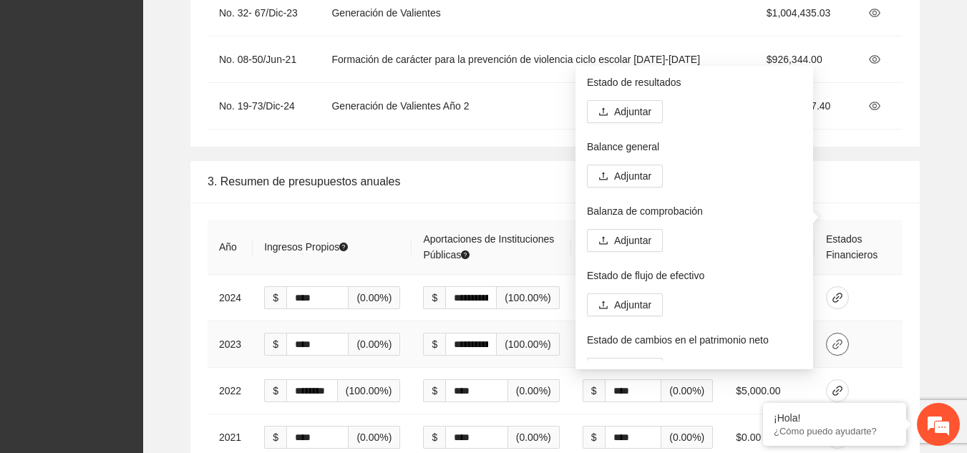
scroll to position [2324, 0]
click at [644, 111] on span "Adjuntar" at bounding box center [632, 111] width 37 height 16
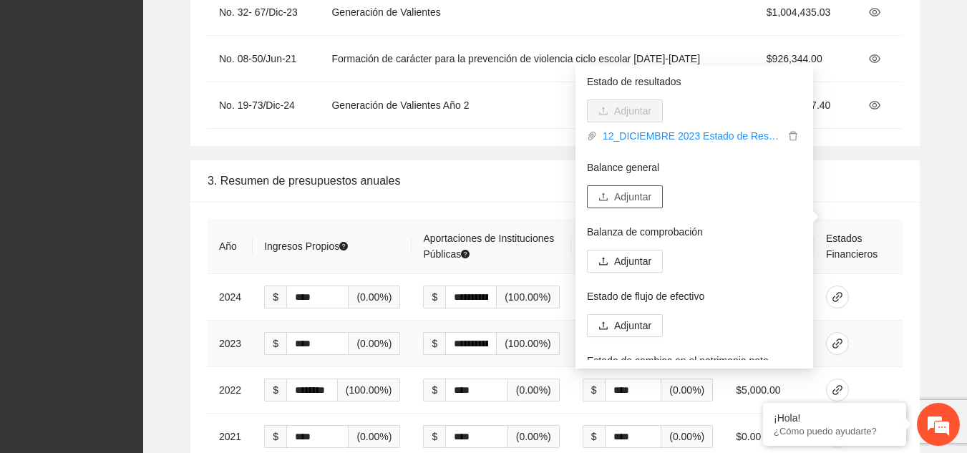
click at [637, 195] on span "Adjuntar" at bounding box center [632, 197] width 37 height 16
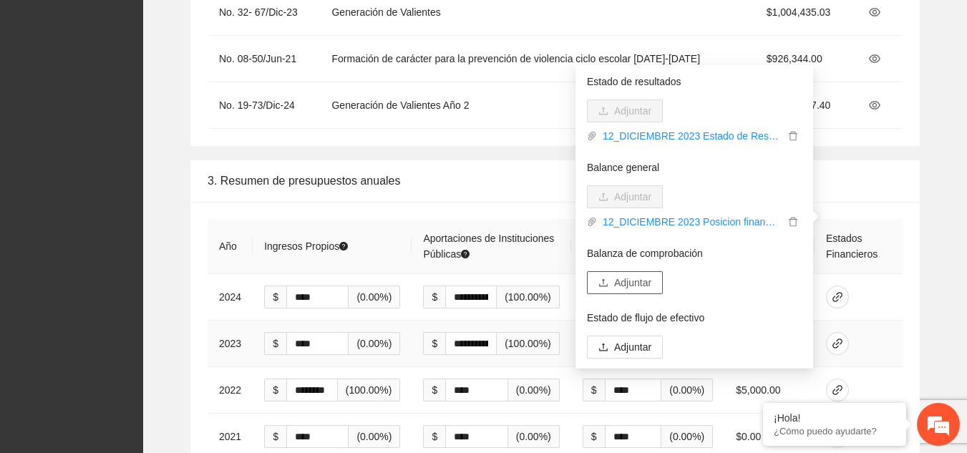
click at [639, 286] on span "Adjuntar" at bounding box center [632, 283] width 37 height 16
click at [833, 291] on icon "link" at bounding box center [837, 296] width 11 height 11
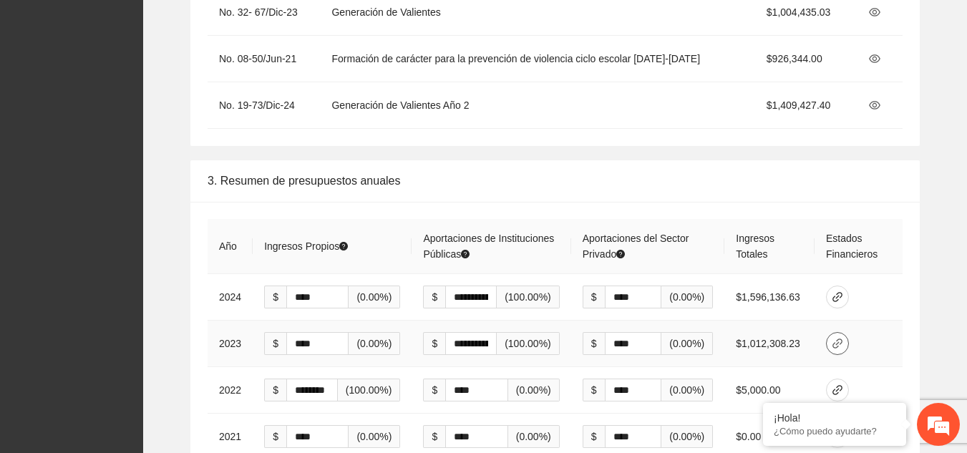
click at [843, 338] on icon "link" at bounding box center [837, 343] width 11 height 11
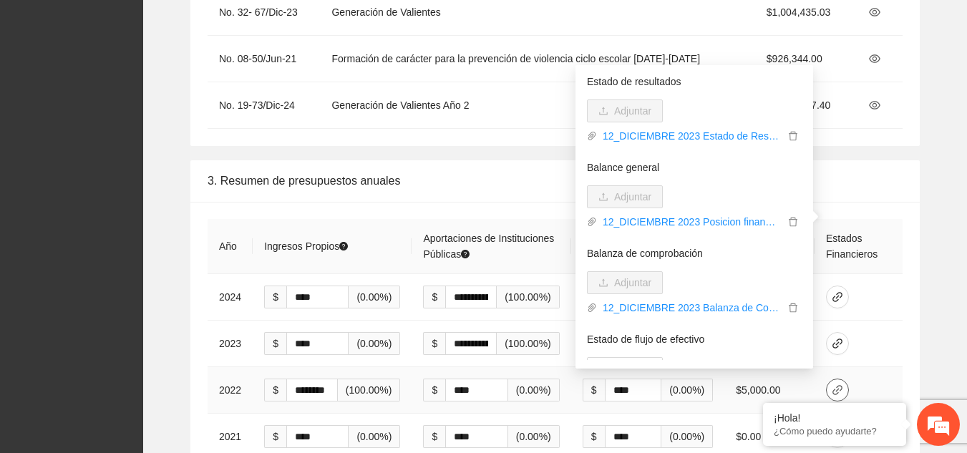
click at [840, 384] on icon "link" at bounding box center [837, 389] width 11 height 11
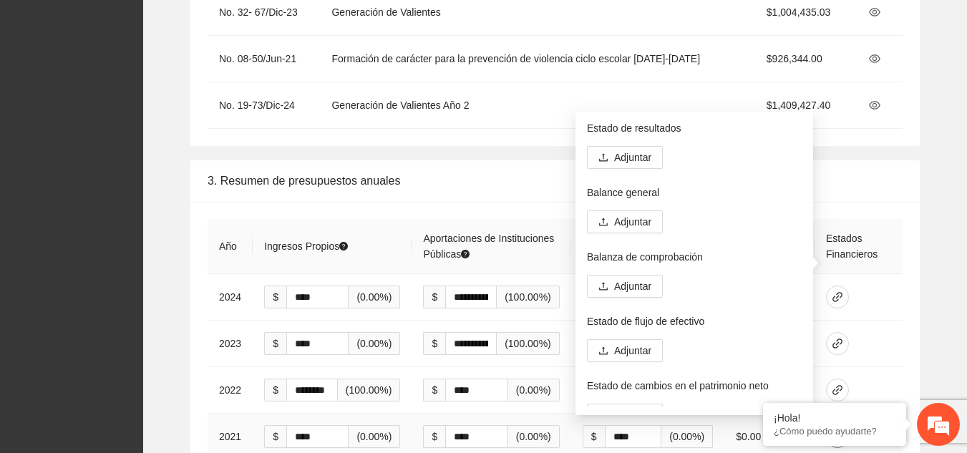
click at [842, 431] on icon "link" at bounding box center [837, 436] width 11 height 11
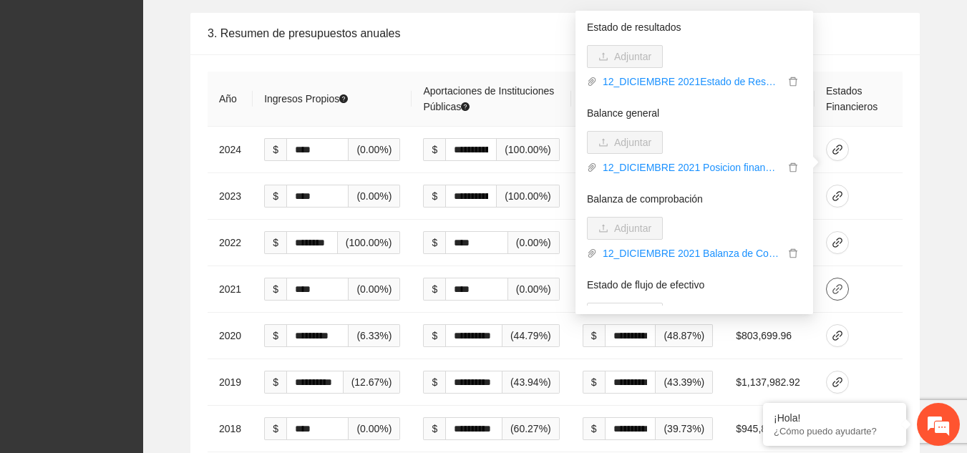
scroll to position [2473, 0]
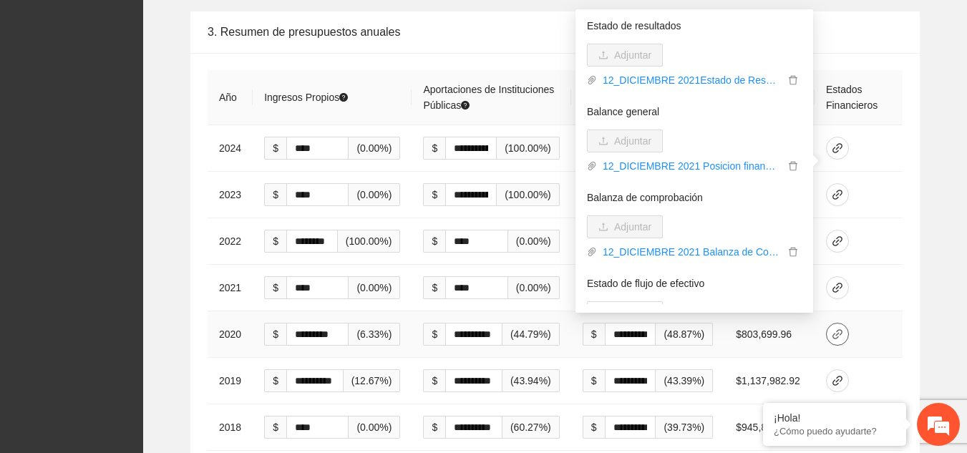
click at [837, 329] on icon "link" at bounding box center [837, 334] width 11 height 11
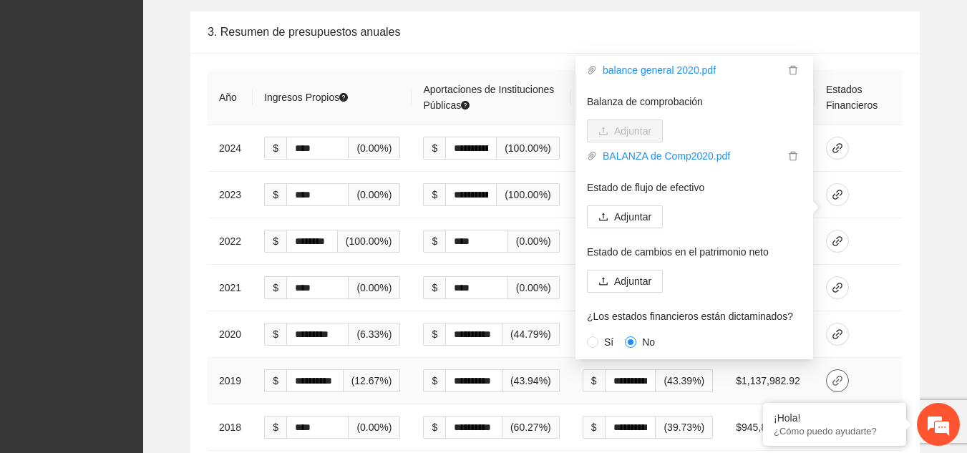
click at [842, 376] on icon "link" at bounding box center [837, 381] width 10 height 10
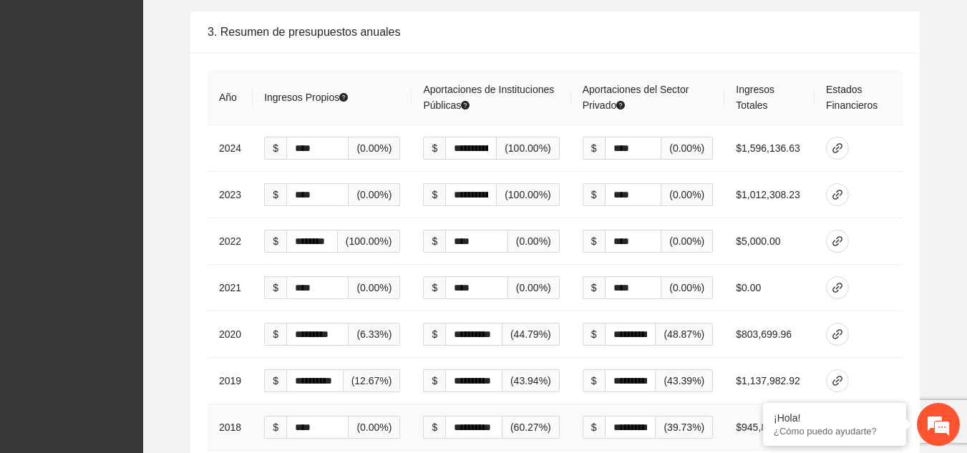
click at [840, 422] on icon "link" at bounding box center [837, 427] width 11 height 11
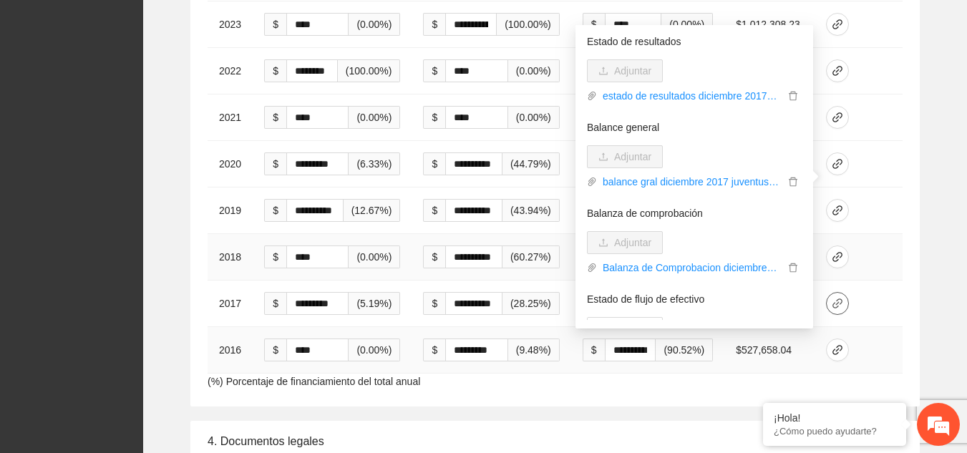
scroll to position [2650, 0]
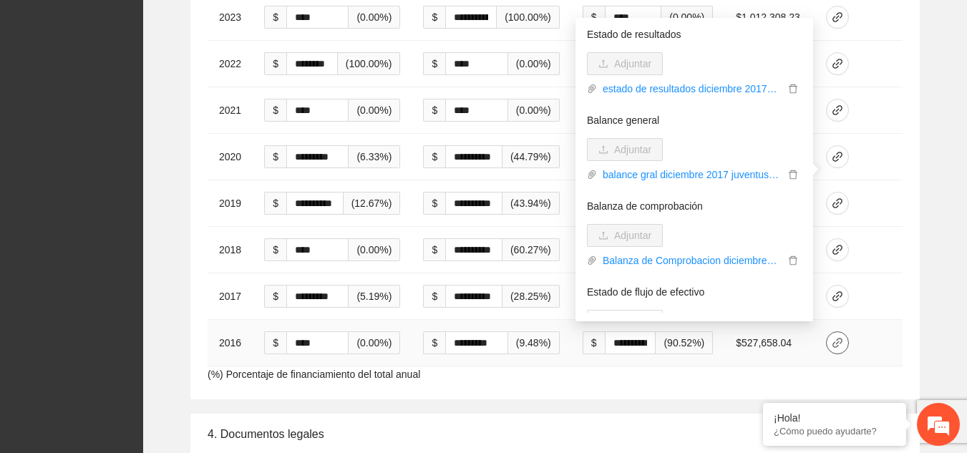
click at [840, 337] on icon "link" at bounding box center [837, 342] width 11 height 11
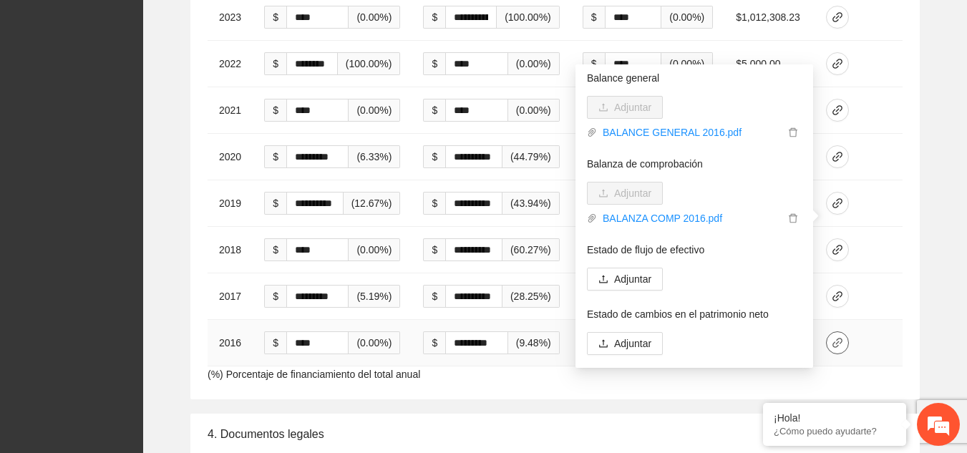
scroll to position [2632, 0]
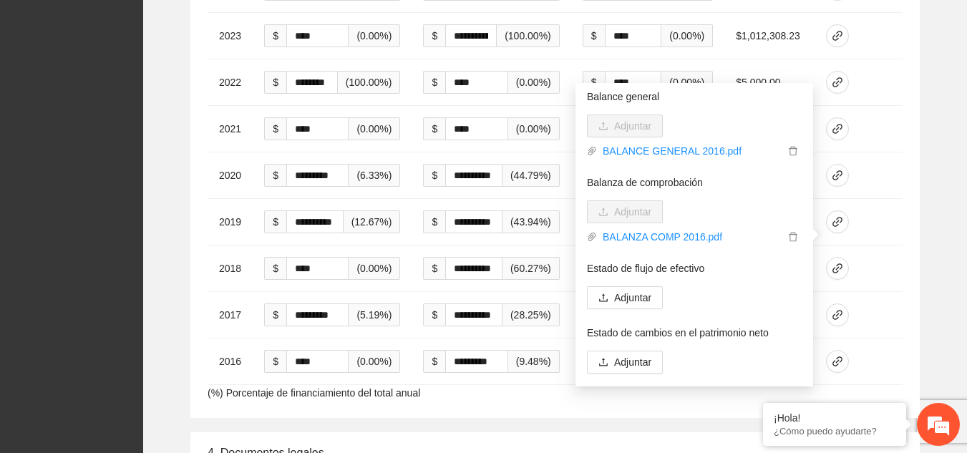
click at [943, 195] on div "**********" at bounding box center [555, 135] width 801 height 565
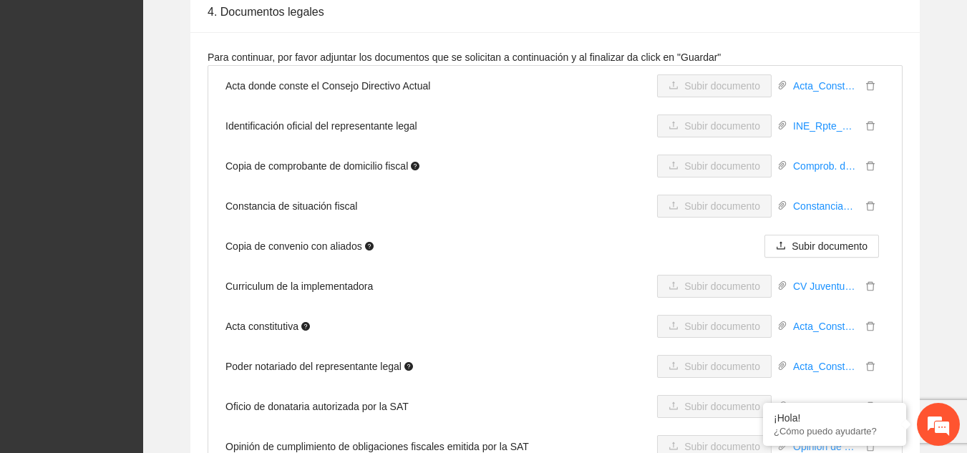
scroll to position [3073, 0]
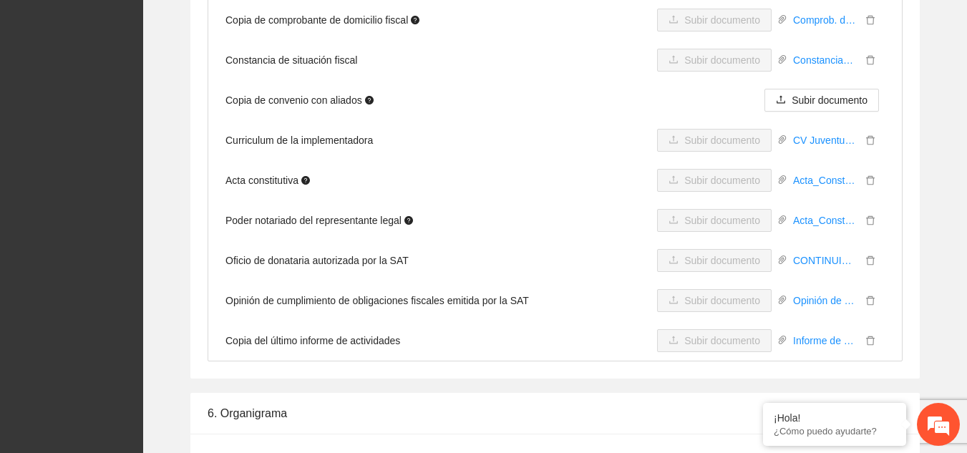
scroll to position [3228, 0]
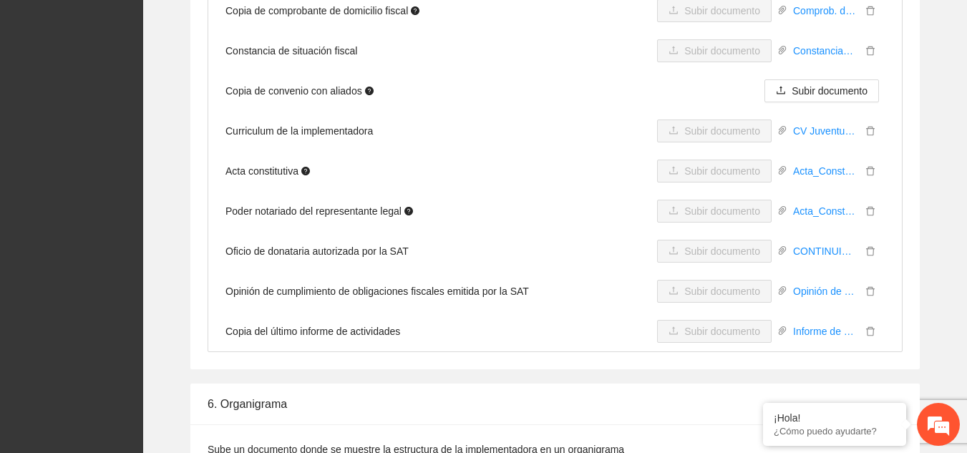
drag, startPoint x: 885, startPoint y: 414, endPoint x: 826, endPoint y: 410, distance: 58.8
click at [826, 412] on div "¡Hola!" at bounding box center [835, 417] width 122 height 11
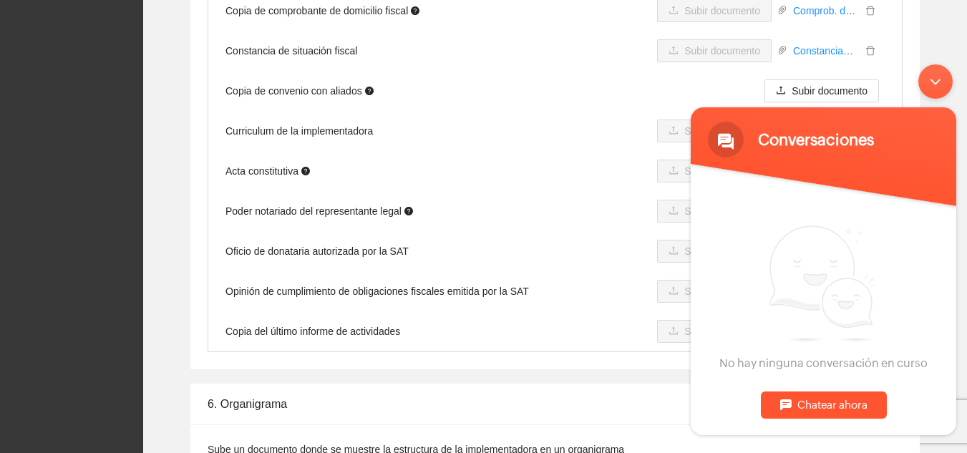
click at [938, 81] on div "Minimizar ventana de chat en vivo" at bounding box center [935, 81] width 34 height 34
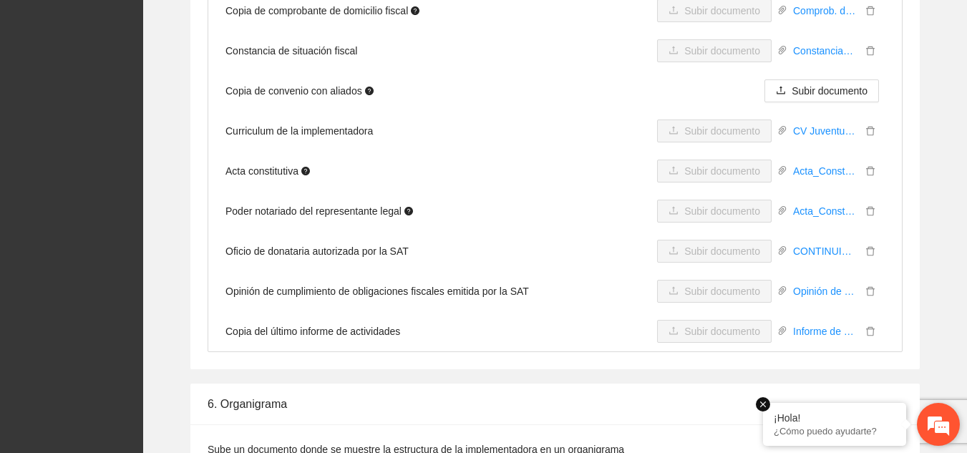
click at [762, 404] on em at bounding box center [763, 404] width 14 height 14
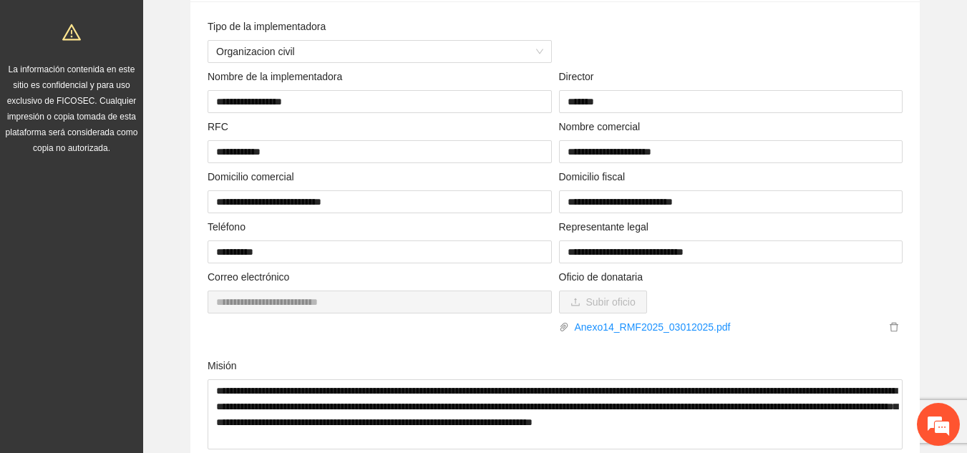
scroll to position [0, 0]
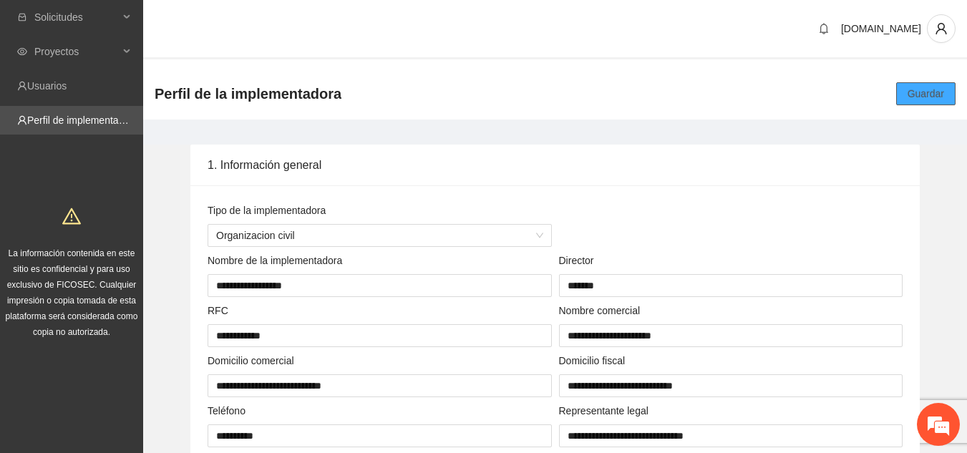
click at [923, 94] on span "Guardar" at bounding box center [925, 94] width 37 height 16
